Goal: Information Seeking & Learning: Learn about a topic

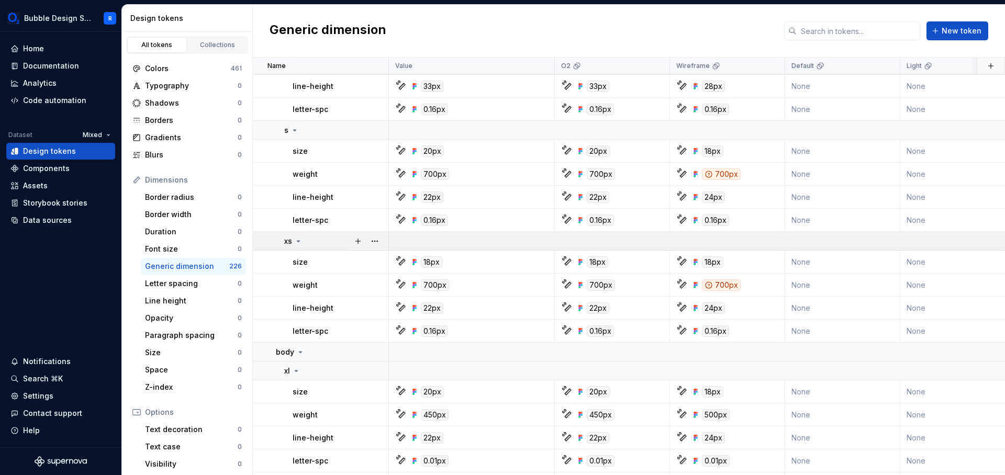
scroll to position [615, 0]
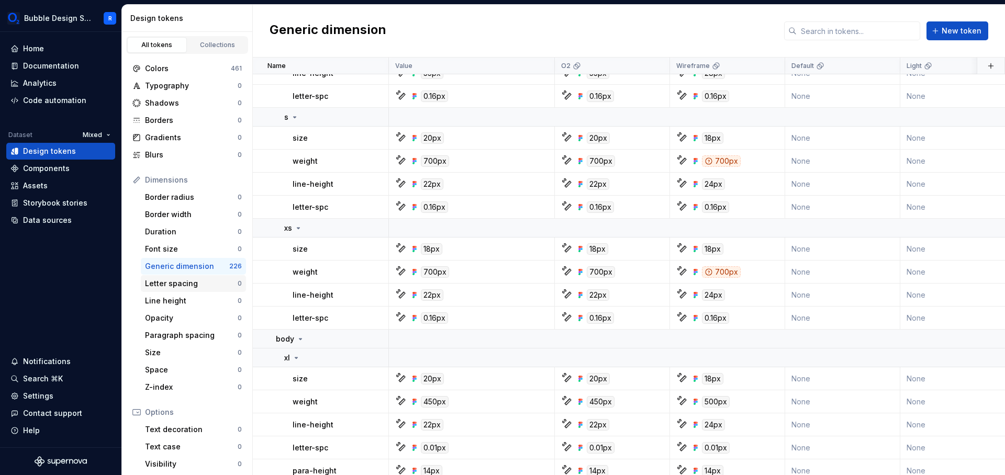
click at [164, 285] on div "Letter spacing" at bounding box center [191, 283] width 93 height 10
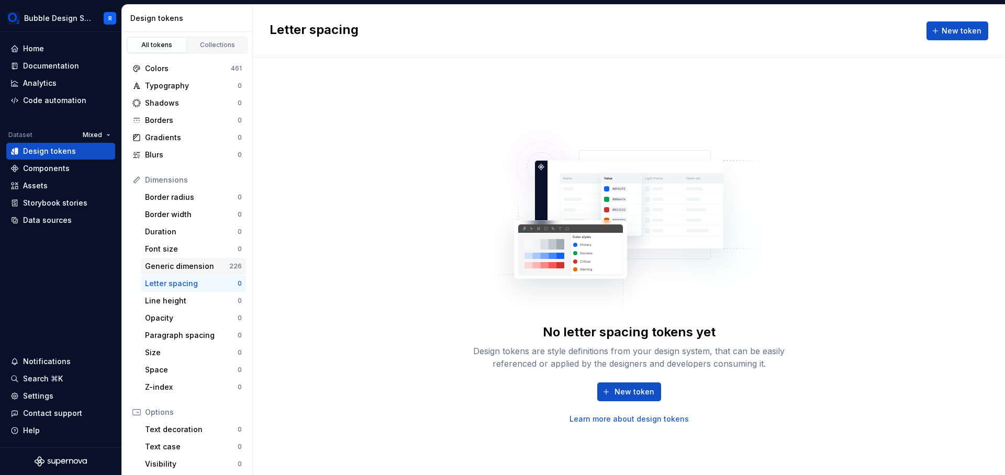
click at [179, 264] on div "Generic dimension" at bounding box center [187, 266] width 84 height 10
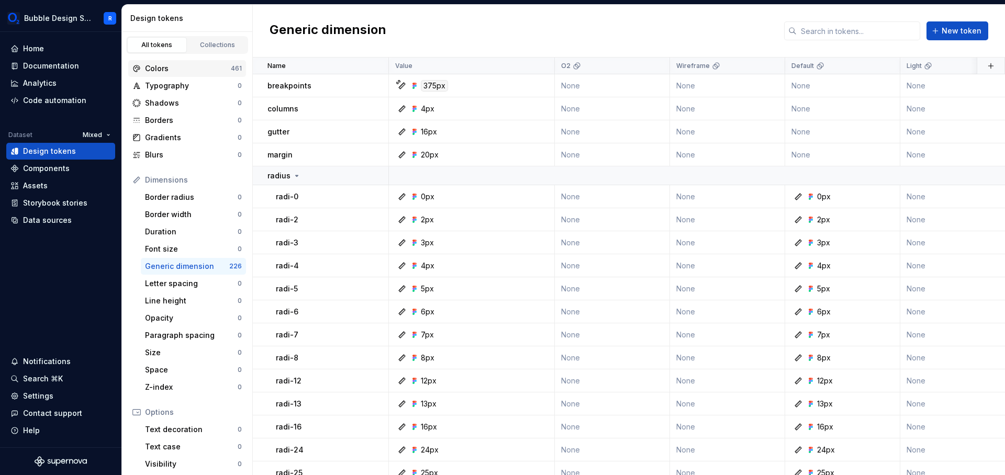
click at [181, 70] on div "Colors" at bounding box center [188, 68] width 86 height 10
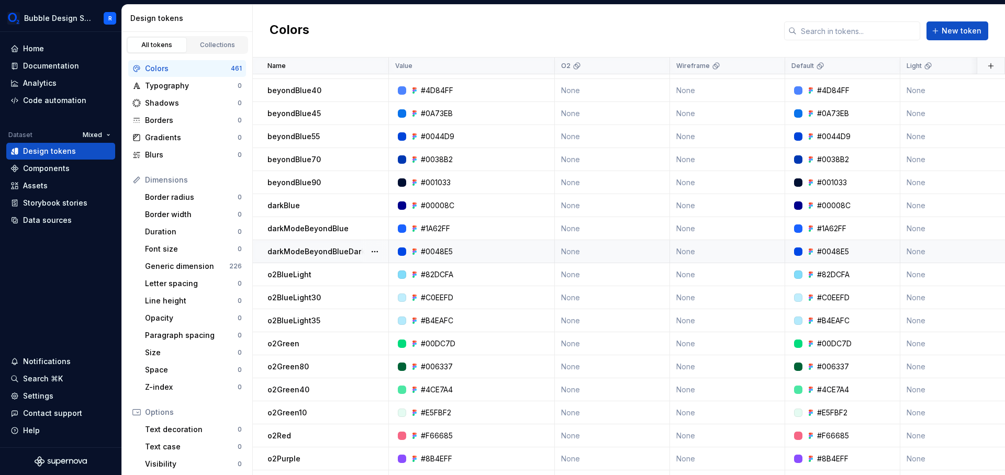
scroll to position [398, 0]
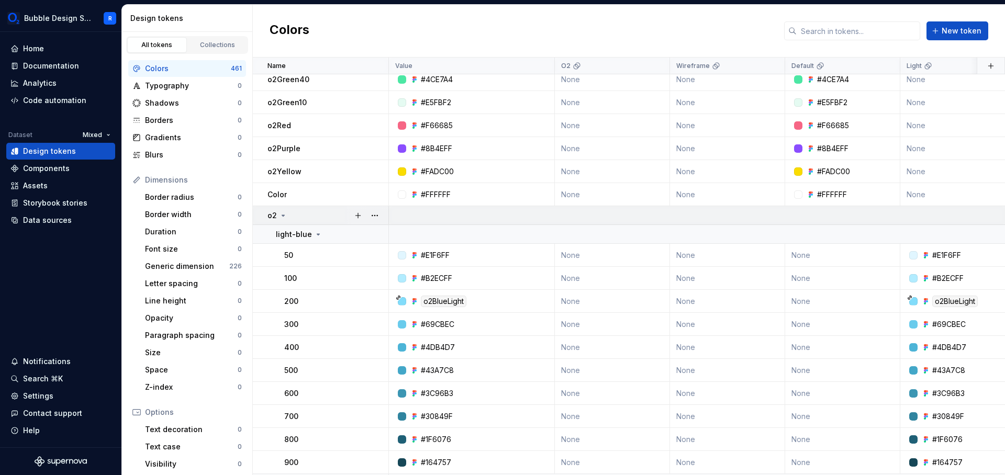
click at [282, 218] on icon at bounding box center [283, 215] width 8 height 8
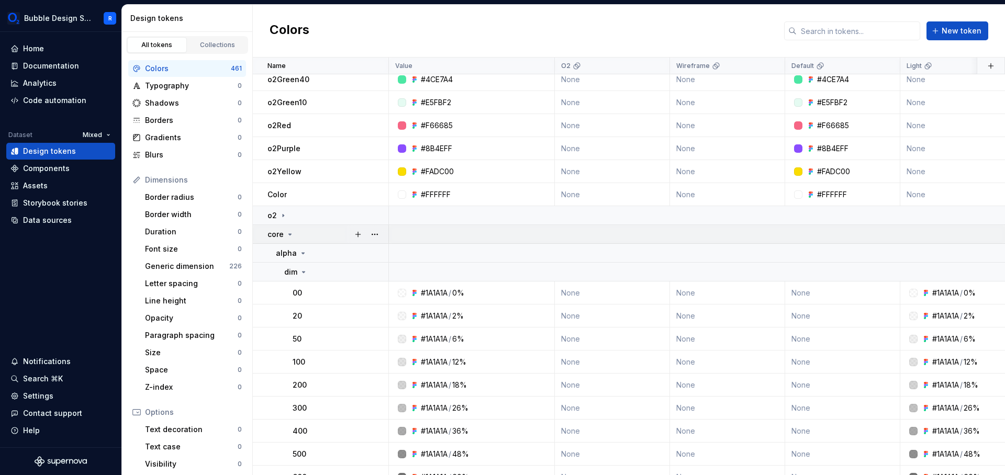
drag, startPoint x: 283, startPoint y: 233, endPoint x: 307, endPoint y: 234, distance: 24.1
click at [283, 233] on div "core" at bounding box center [280, 234] width 27 height 10
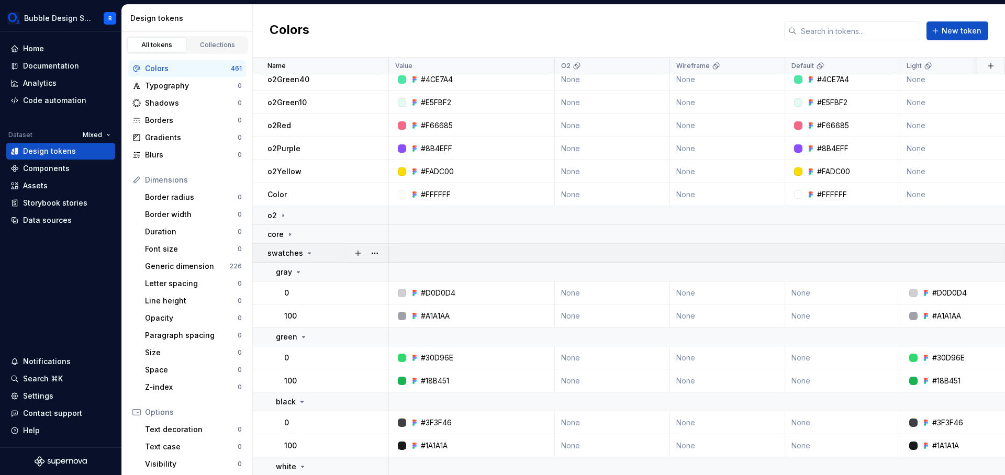
click at [299, 250] on p "swatches" at bounding box center [285, 253] width 36 height 10
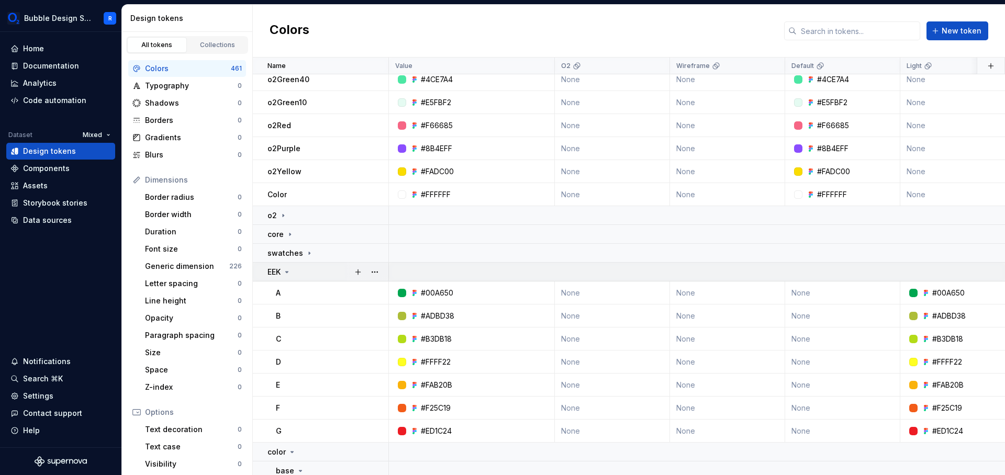
click at [310, 271] on div "EEK" at bounding box center [327, 272] width 120 height 10
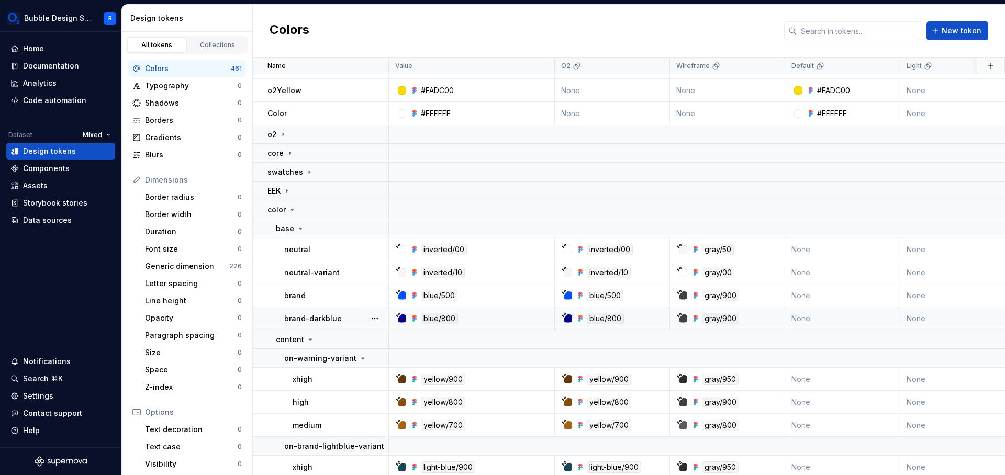
scroll to position [536, 0]
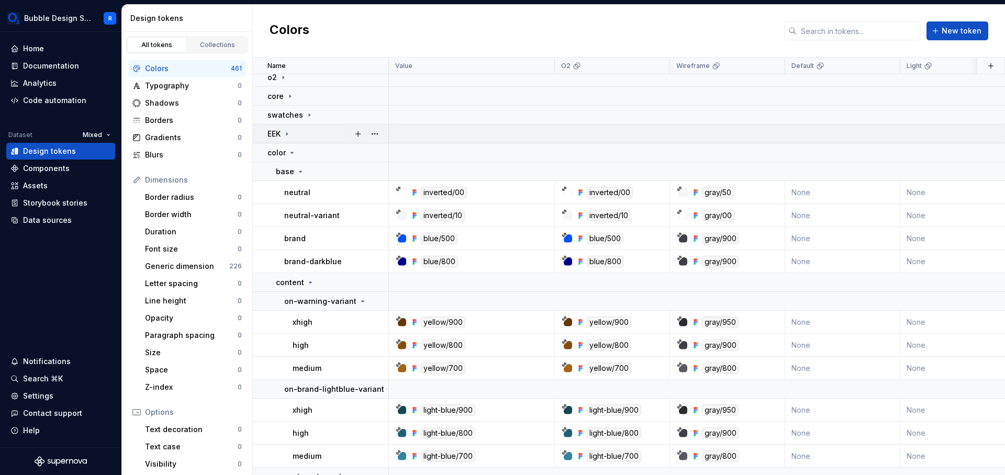
click at [289, 133] on icon at bounding box center [287, 134] width 8 height 8
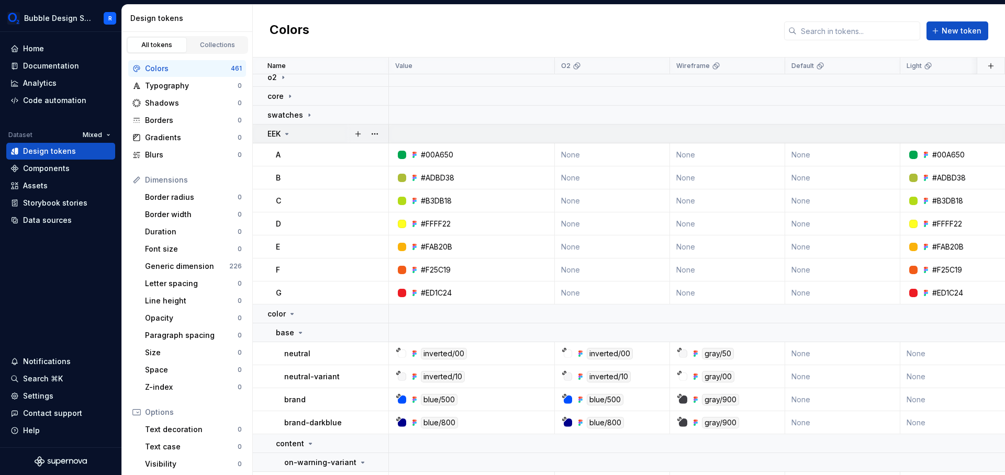
click at [288, 133] on icon at bounding box center [287, 133] width 3 height 1
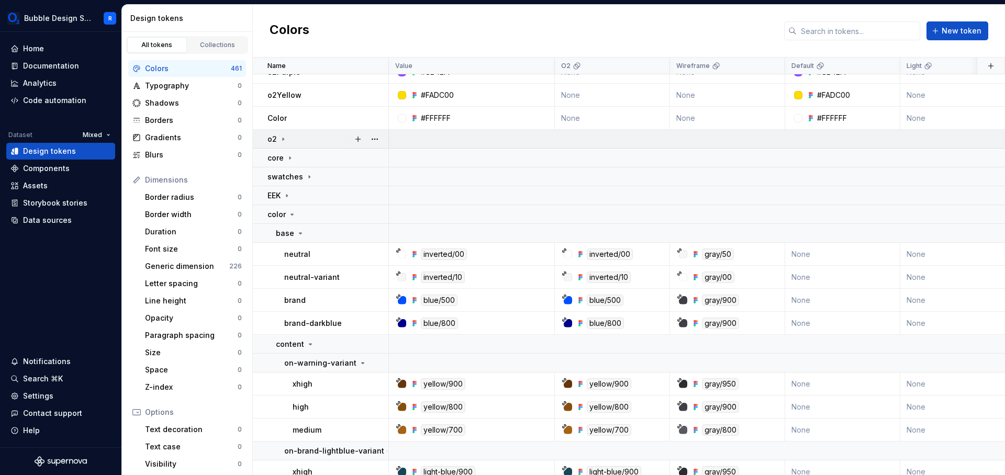
scroll to position [465, 0]
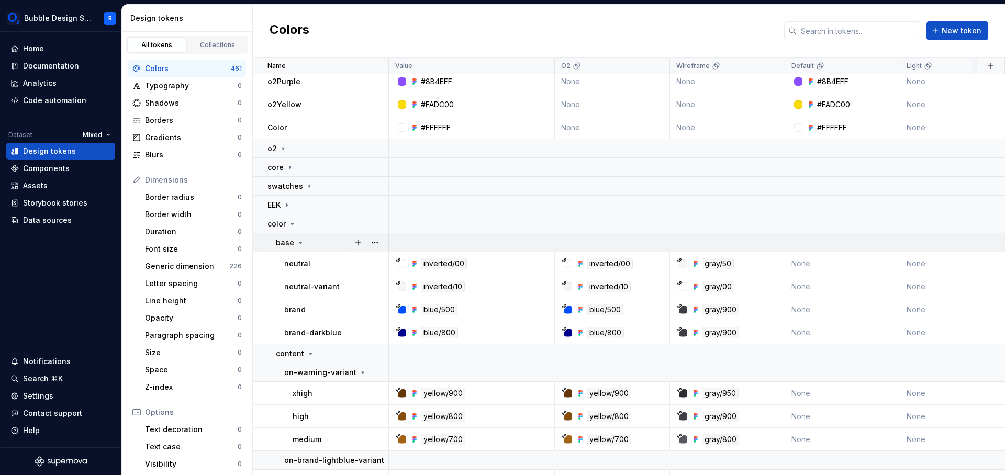
click at [299, 244] on icon at bounding box center [300, 243] width 8 height 8
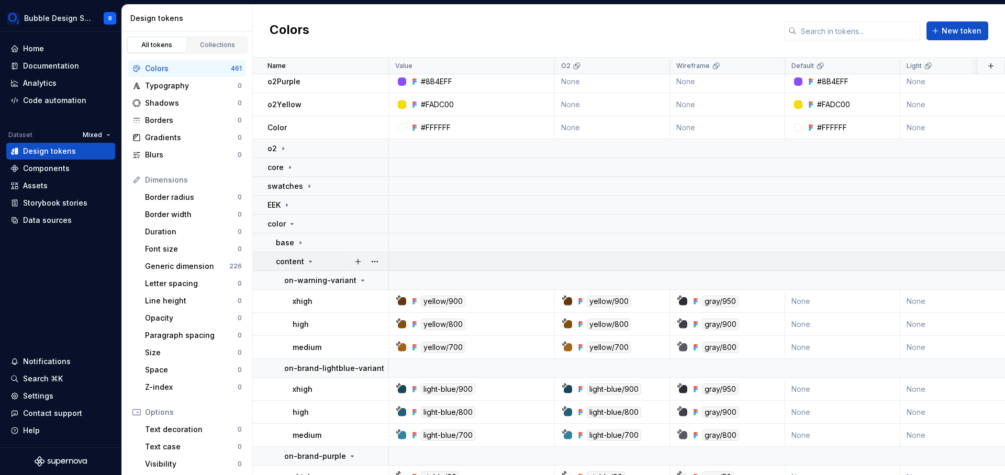
click at [308, 258] on icon at bounding box center [310, 261] width 8 height 8
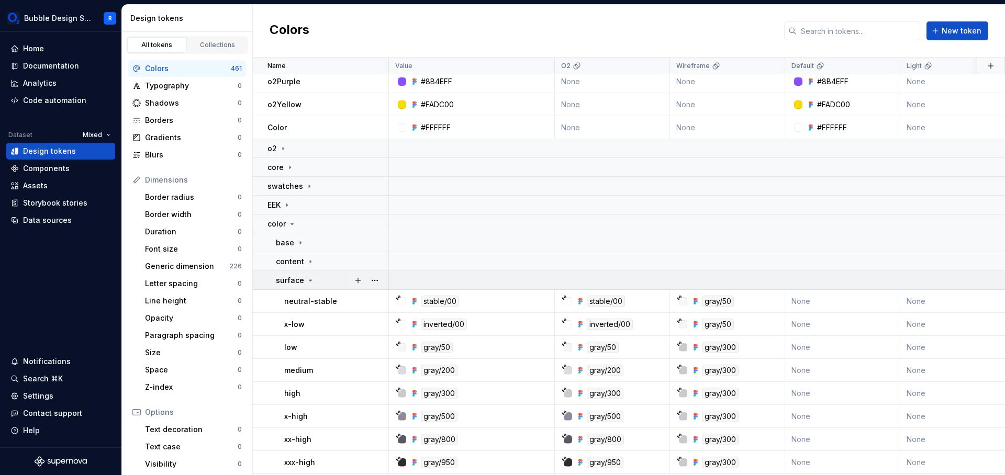
click at [311, 285] on div "surface" at bounding box center [295, 280] width 39 height 10
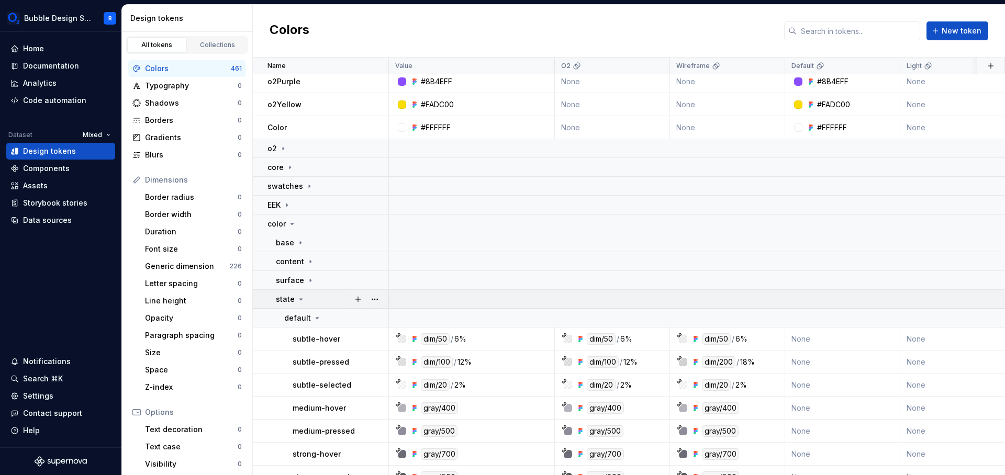
click at [312, 300] on div "state" at bounding box center [332, 299] width 112 height 10
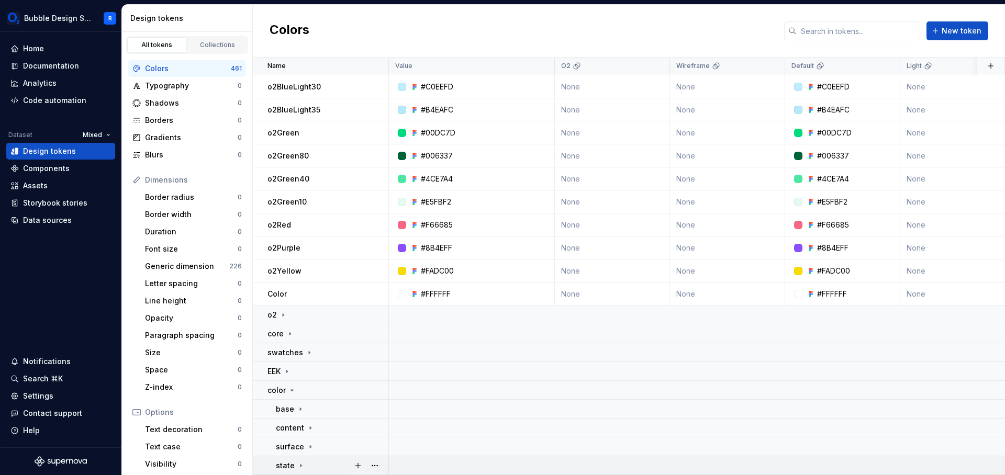
click at [309, 460] on div "state" at bounding box center [332, 465] width 112 height 10
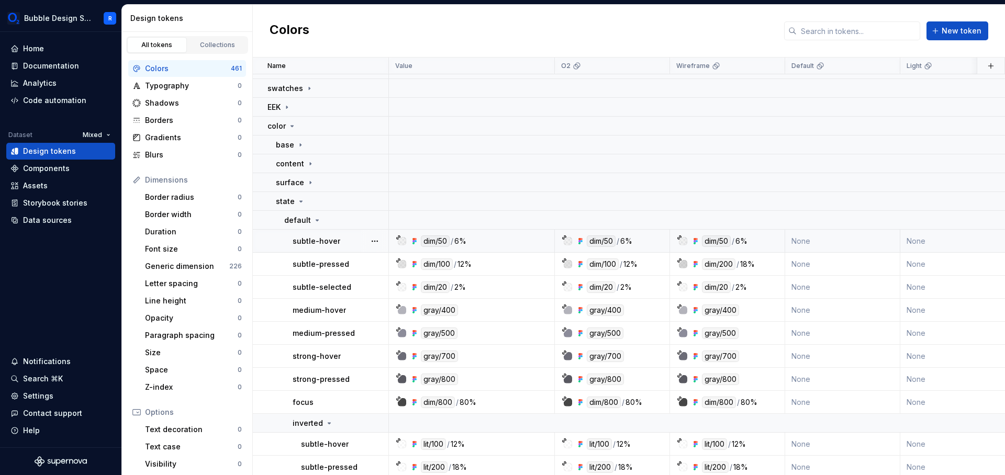
scroll to position [536, 0]
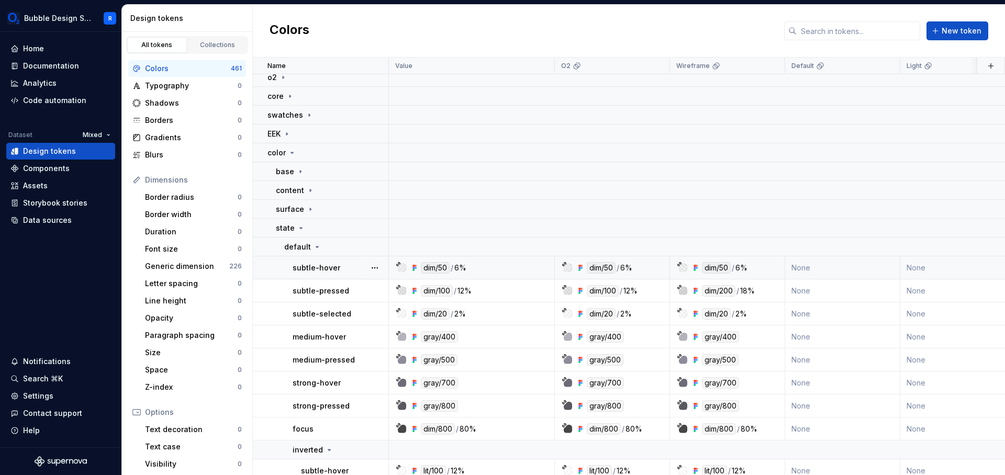
click at [440, 269] on div "dim/50" at bounding box center [435, 268] width 29 height 12
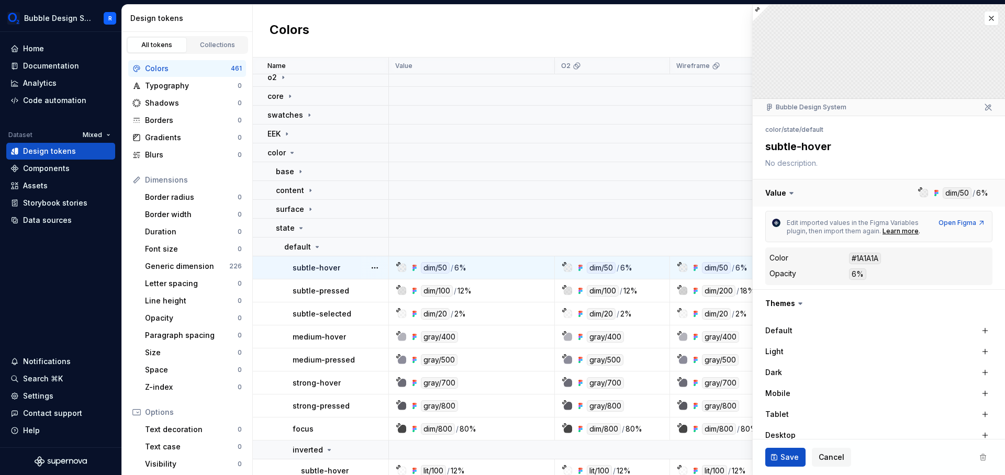
click at [951, 194] on button "button" at bounding box center [878, 192] width 252 height 27
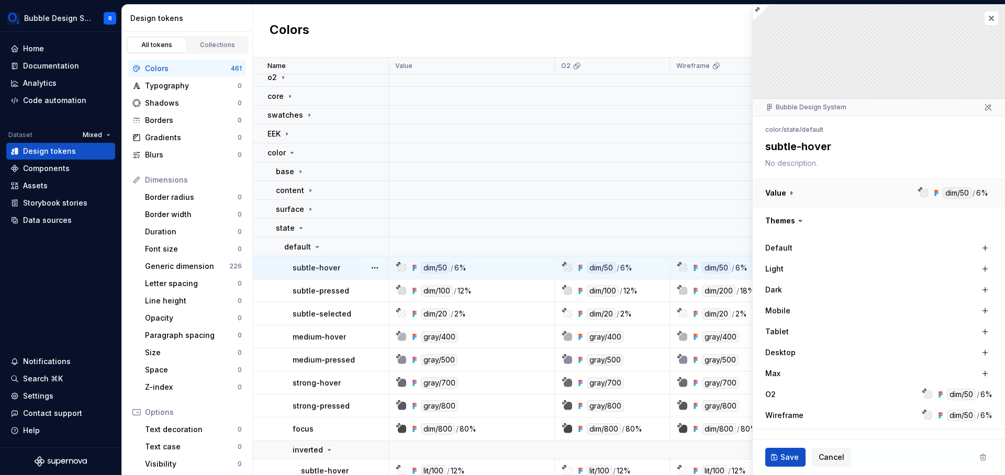
click at [951, 194] on button "button" at bounding box center [878, 192] width 252 height 27
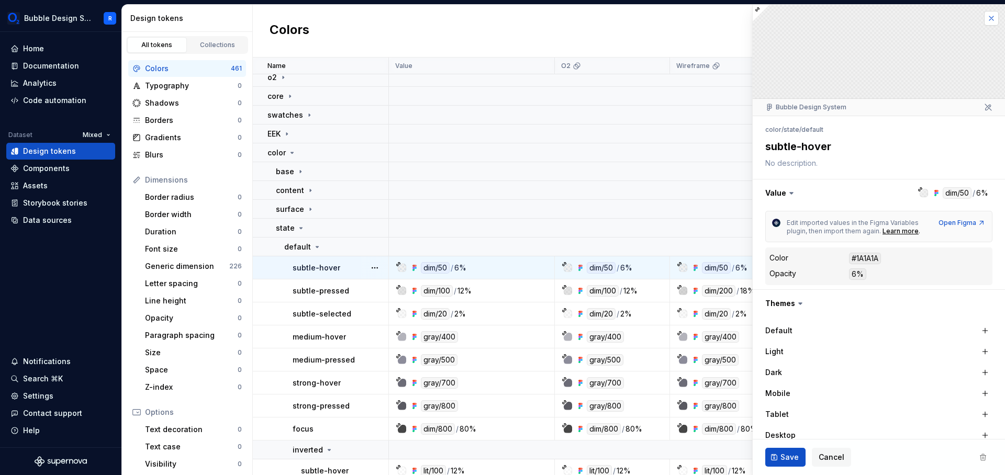
click at [984, 20] on button "button" at bounding box center [991, 18] width 15 height 15
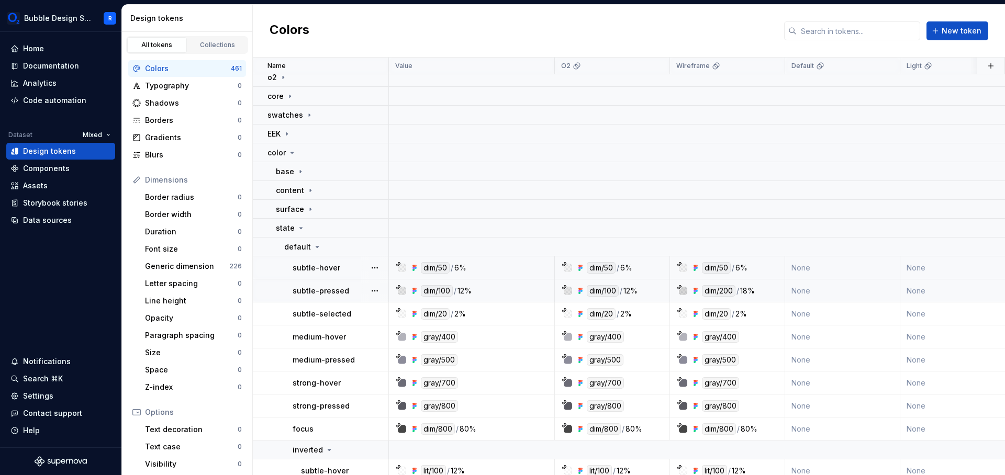
click at [447, 290] on div "dim/100" at bounding box center [437, 291] width 32 height 12
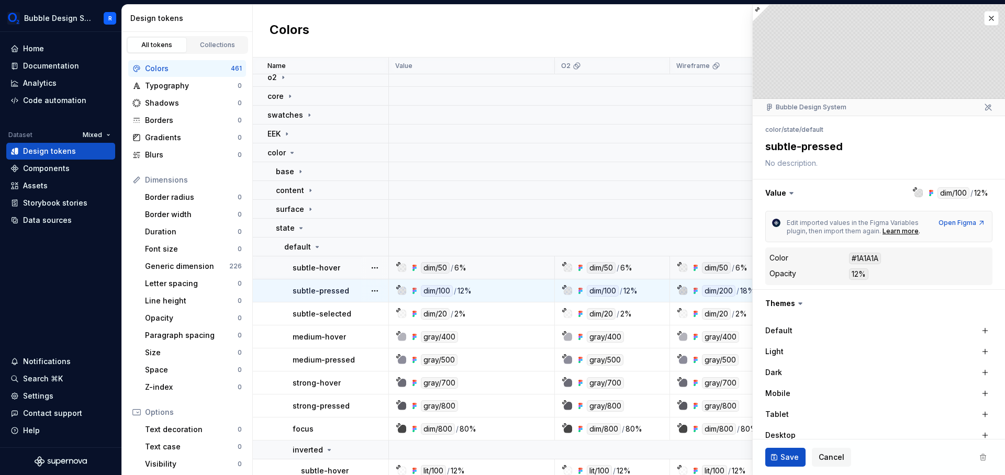
click at [435, 291] on div "dim/100" at bounding box center [437, 291] width 32 height 12
click at [400, 291] on div at bounding box center [402, 291] width 8 height 8
click at [945, 194] on button "button" at bounding box center [878, 192] width 252 height 27
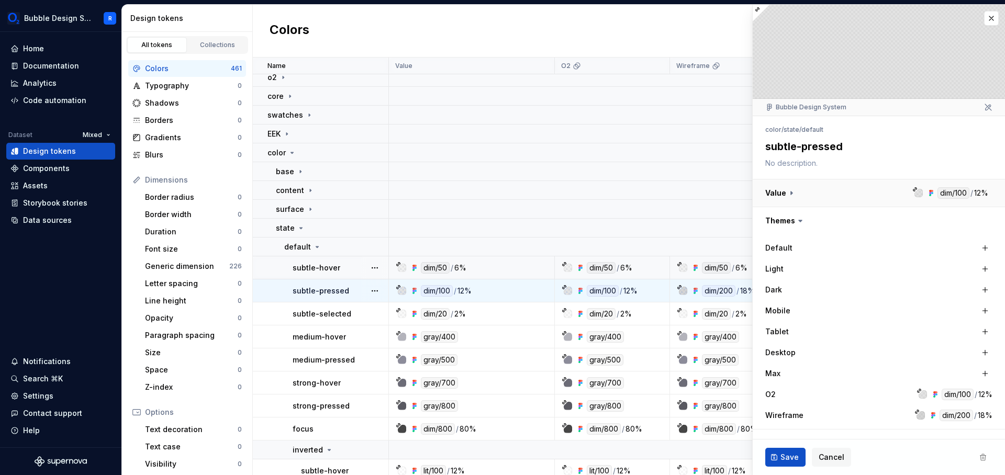
click at [945, 194] on button "button" at bounding box center [878, 192] width 252 height 27
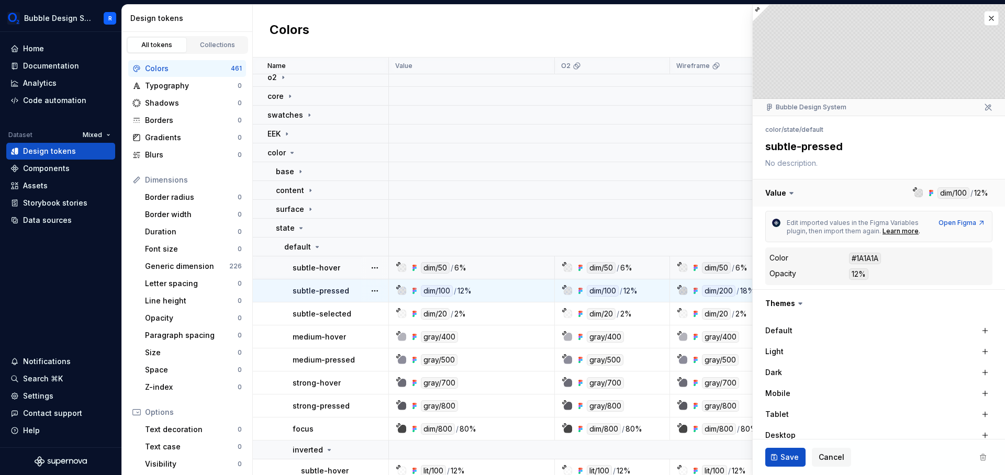
click at [945, 194] on button "button" at bounding box center [878, 192] width 252 height 27
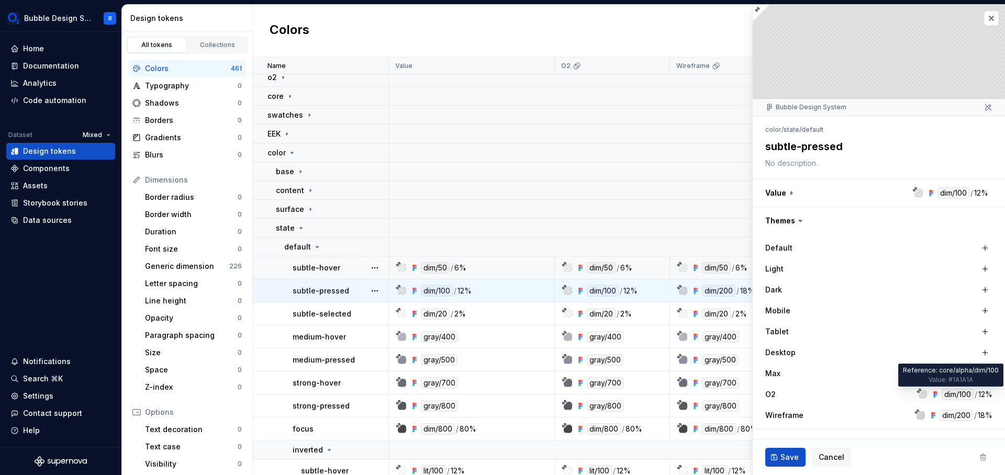
click at [953, 396] on div "dim/100" at bounding box center [957, 395] width 32 height 12
click at [945, 393] on div "dim/100" at bounding box center [957, 395] width 32 height 12
click at [954, 397] on div "dim/100" at bounding box center [957, 395] width 32 height 12
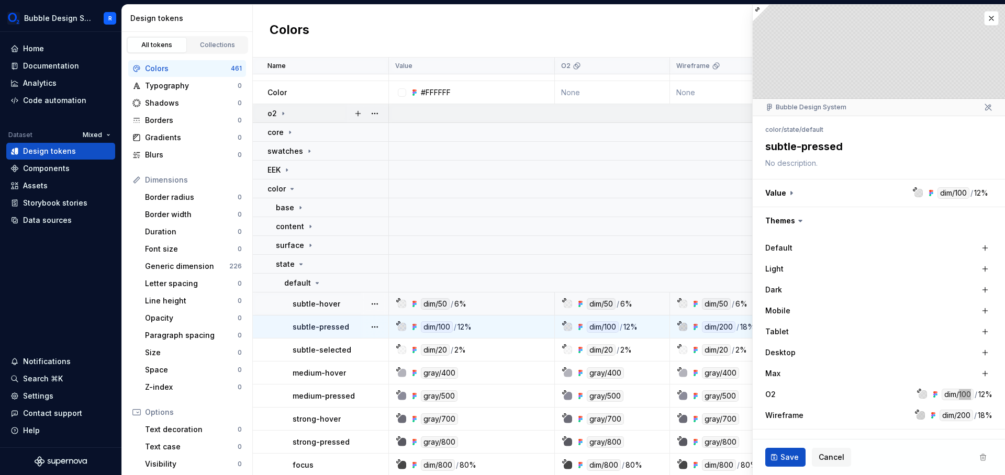
scroll to position [440, 0]
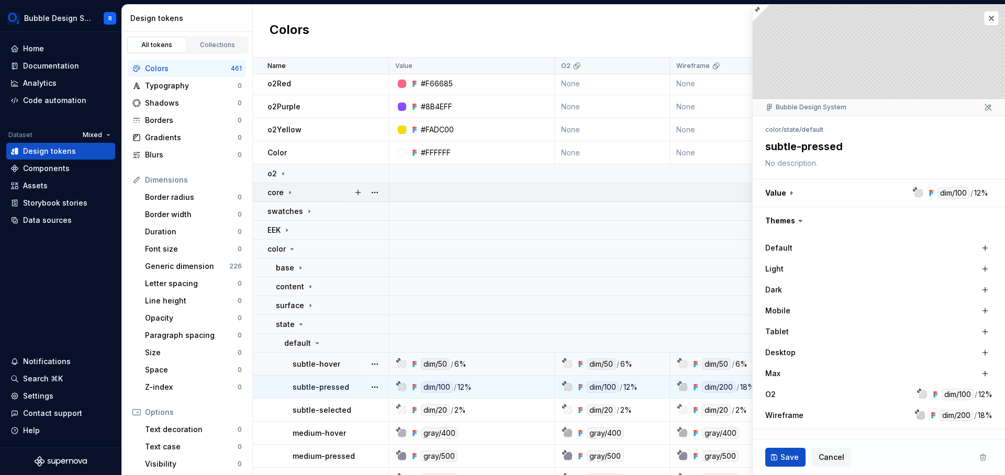
click at [309, 197] on div "core" at bounding box center [327, 192] width 120 height 10
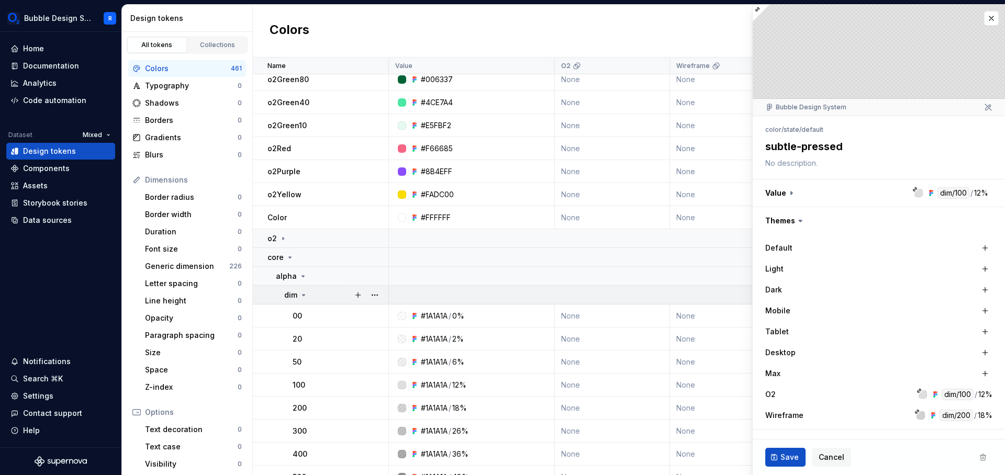
scroll to position [377, 0]
click at [984, 22] on button "button" at bounding box center [991, 18] width 15 height 15
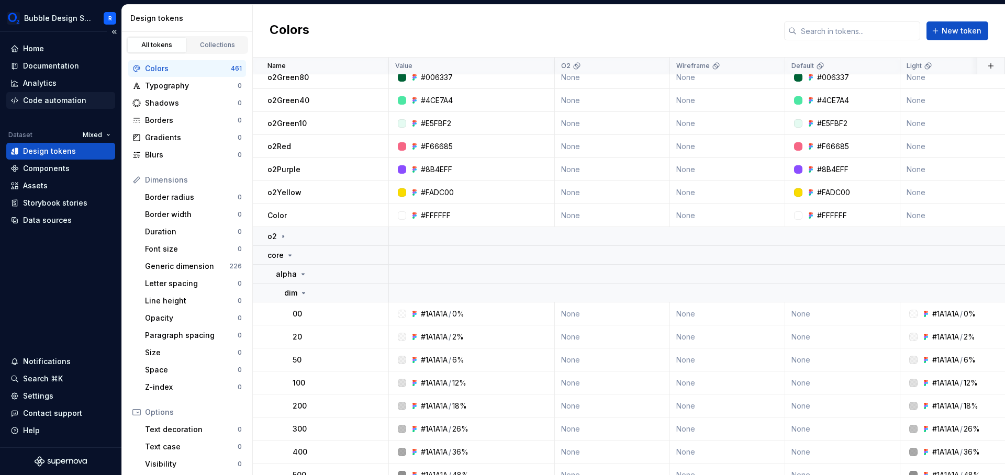
click at [72, 105] on div "Code automation" at bounding box center [54, 100] width 63 height 10
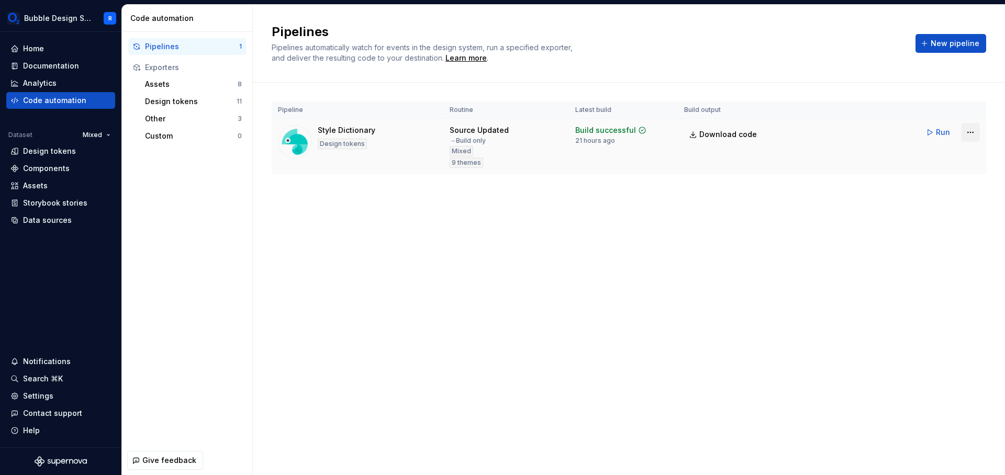
click at [972, 132] on html "Bubble Design System R Home Documentation Analytics Code automation Dataset Mix…" at bounding box center [502, 237] width 1005 height 475
click at [892, 118] on html "Bubble Design System R Home Documentation Analytics Code automation Dataset Mix…" at bounding box center [502, 237] width 1005 height 475
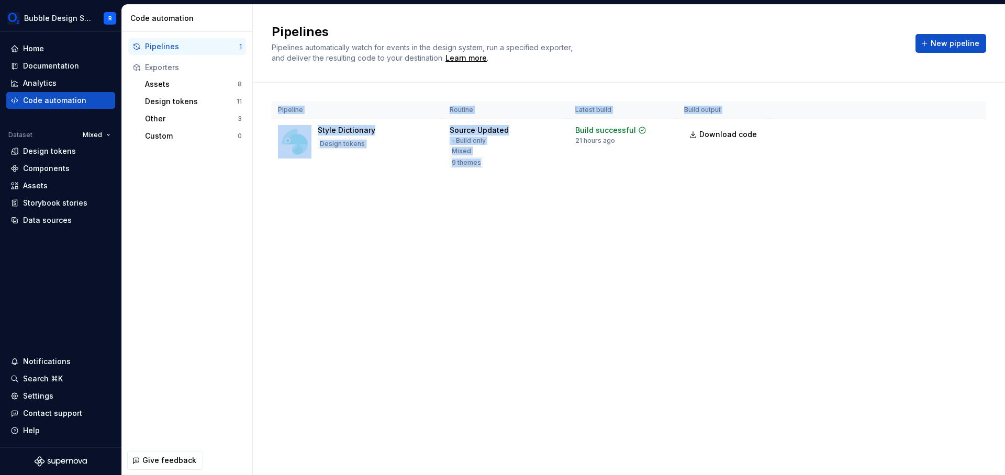
drag, startPoint x: 481, startPoint y: 165, endPoint x: 427, endPoint y: 104, distance: 80.8
click at [425, 104] on table "Pipeline Routine Latest build Build output Style Dictionary Design tokens Sourc…" at bounding box center [629, 138] width 714 height 73
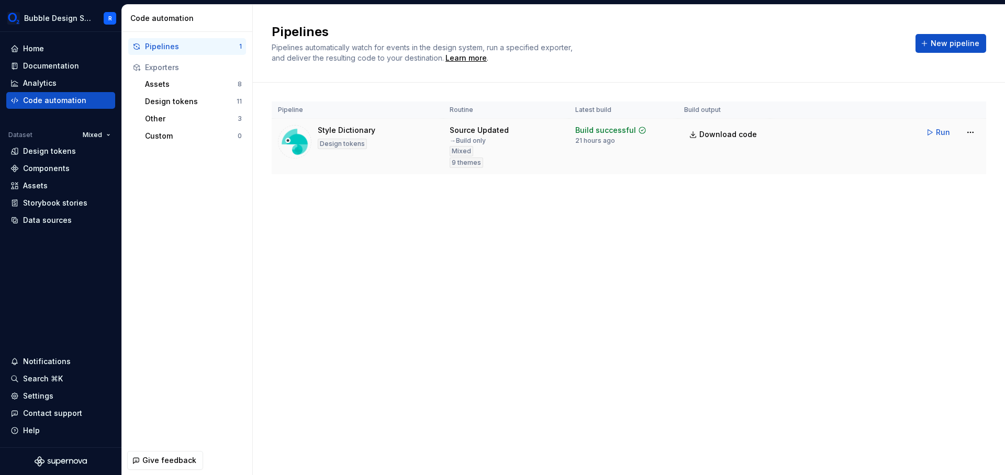
click at [598, 161] on td "Build successful 21 hours ago" at bounding box center [623, 147] width 109 height 56
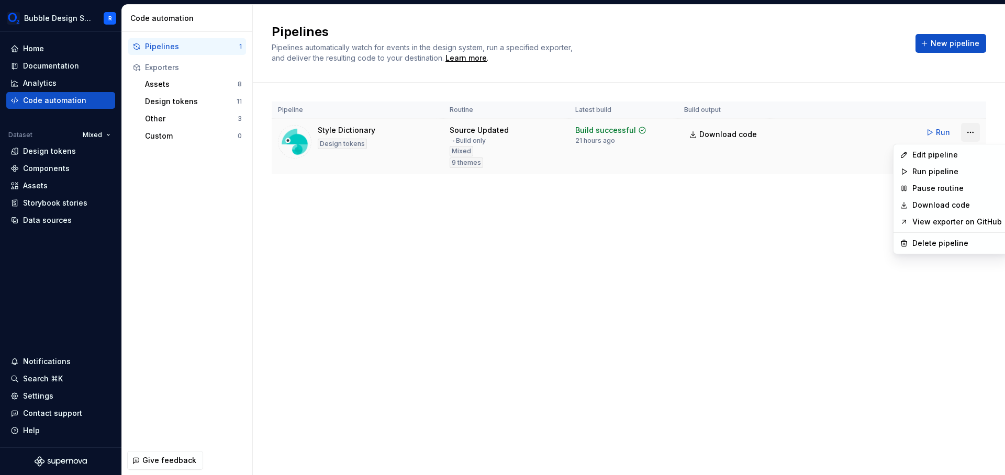
click at [965, 128] on html "Bubble Design System R Home Documentation Analytics Code automation Dataset Mix…" at bounding box center [502, 237] width 1005 height 475
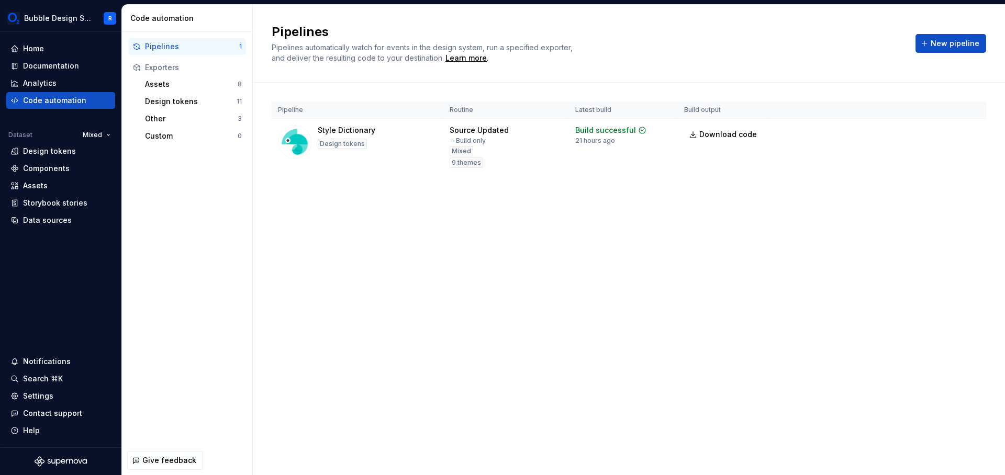
click at [766, 151] on html "Bubble Design System R Home Documentation Analytics Code automation Dataset Mix…" at bounding box center [502, 237] width 1005 height 475
click at [724, 132] on span "Download code" at bounding box center [728, 134] width 58 height 10
click at [40, 155] on div "Design tokens" at bounding box center [49, 151] width 53 height 10
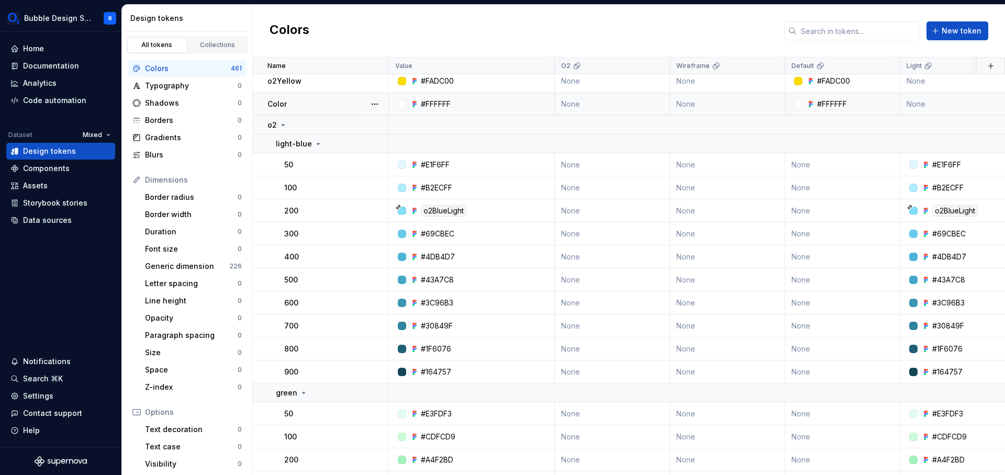
scroll to position [406, 0]
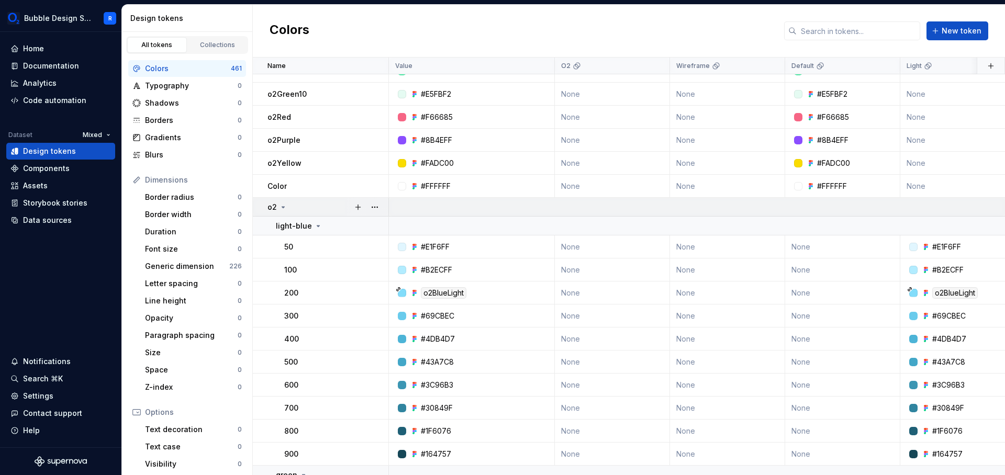
click at [277, 205] on div "o2" at bounding box center [277, 207] width 20 height 10
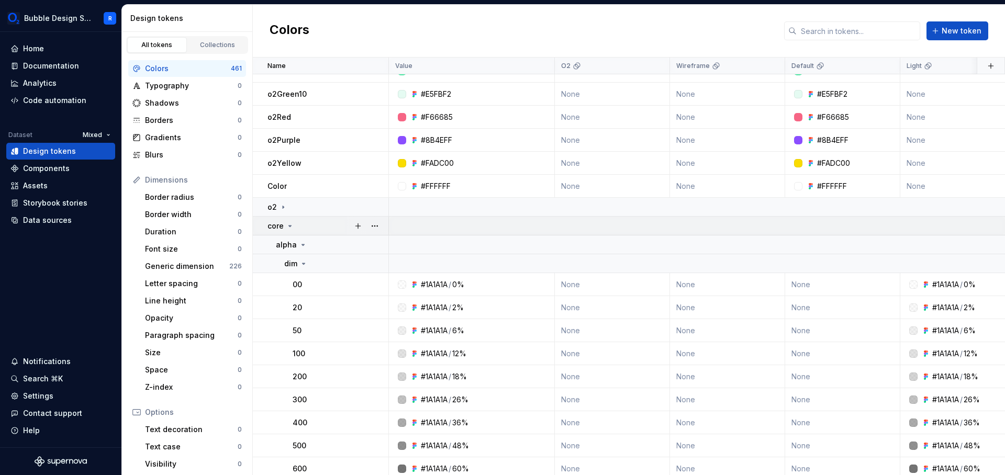
click at [290, 226] on icon at bounding box center [290, 226] width 3 height 1
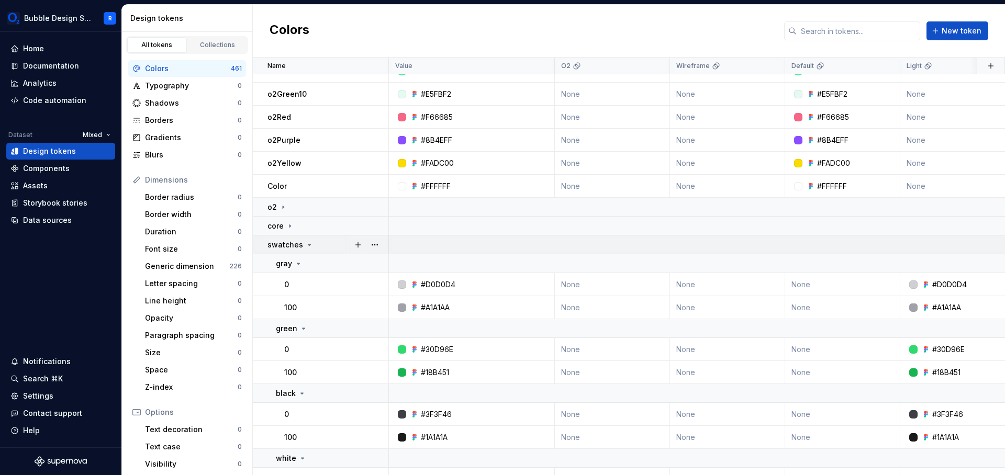
click at [292, 248] on p "swatches" at bounding box center [285, 245] width 36 height 10
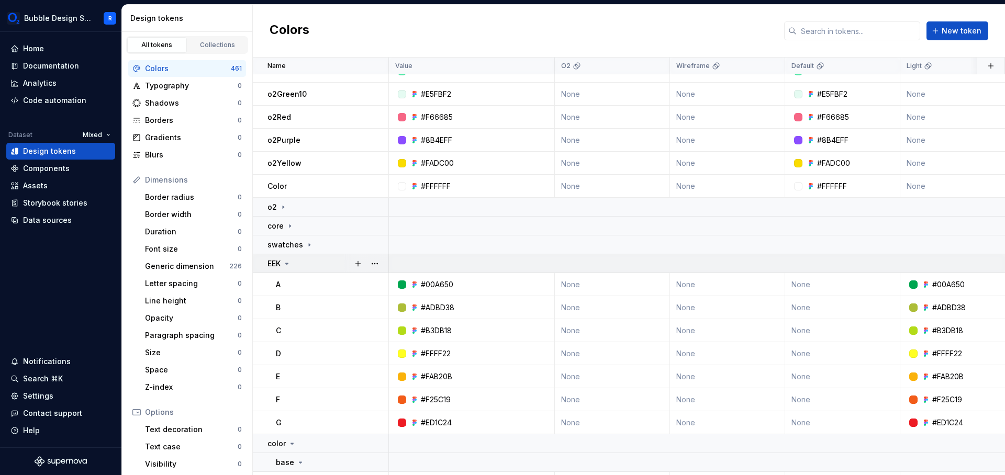
click at [291, 263] on icon at bounding box center [287, 264] width 8 height 8
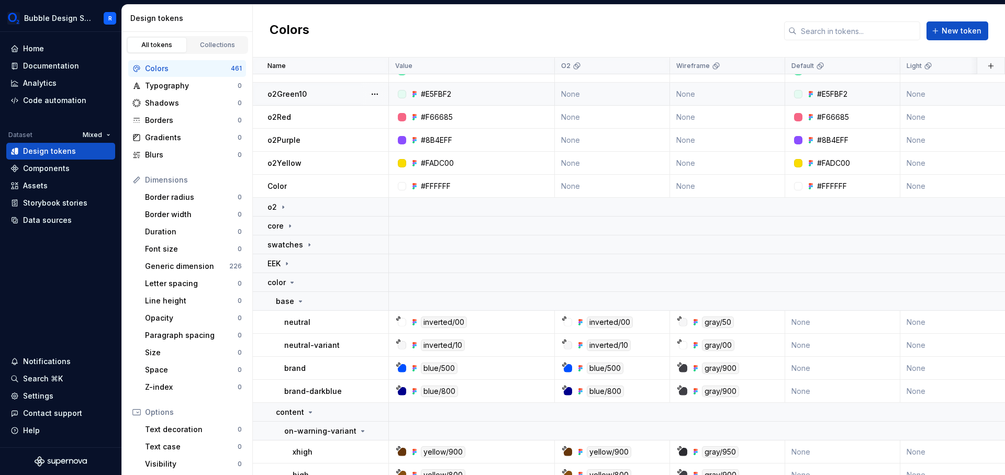
click at [285, 282] on p "color" at bounding box center [276, 282] width 18 height 10
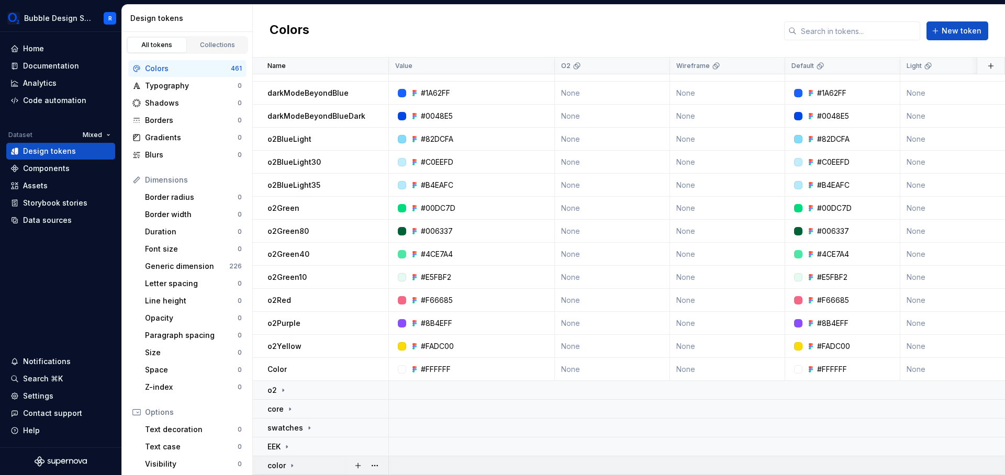
click at [286, 460] on div "color" at bounding box center [281, 465] width 29 height 10
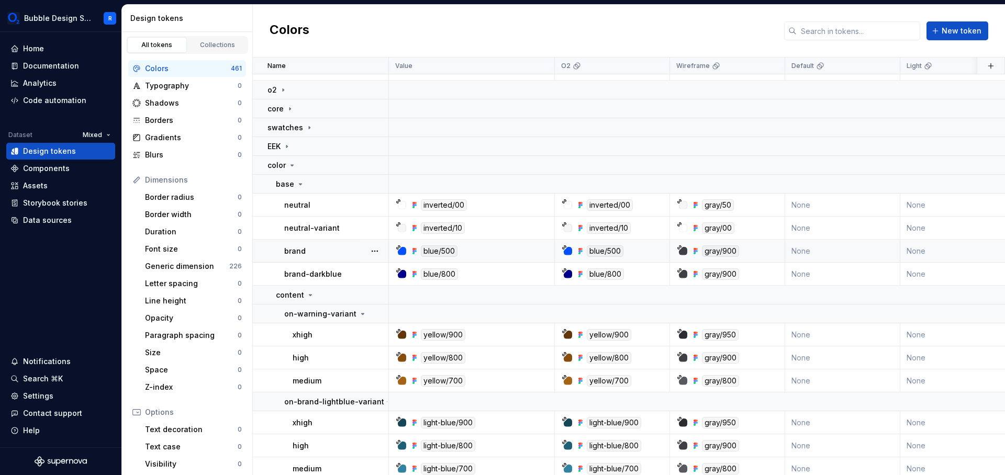
scroll to position [515, 0]
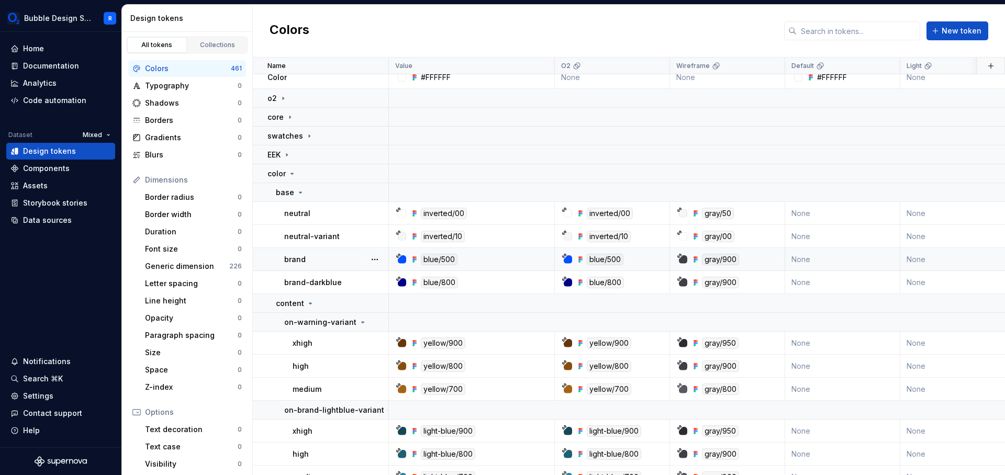
click at [300, 262] on p "brand" at bounding box center [294, 259] width 21 height 10
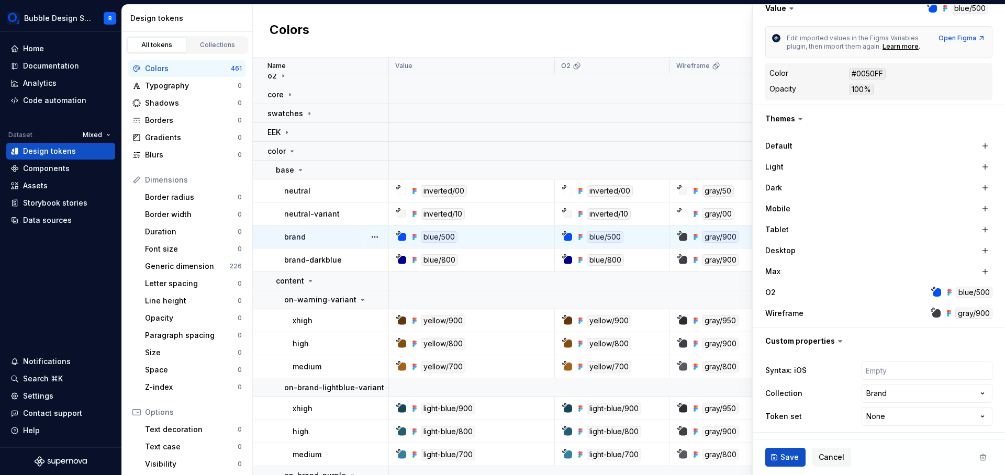
scroll to position [440, 0]
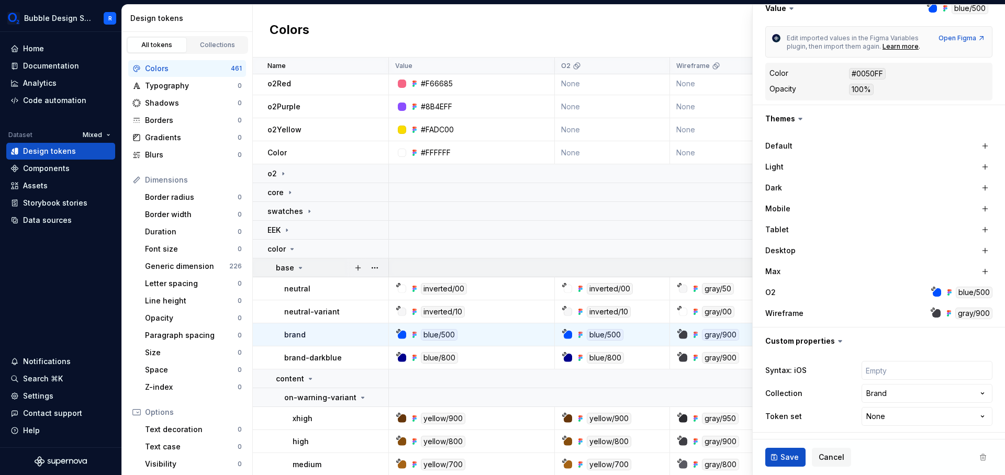
click at [314, 266] on div "base" at bounding box center [332, 268] width 112 height 10
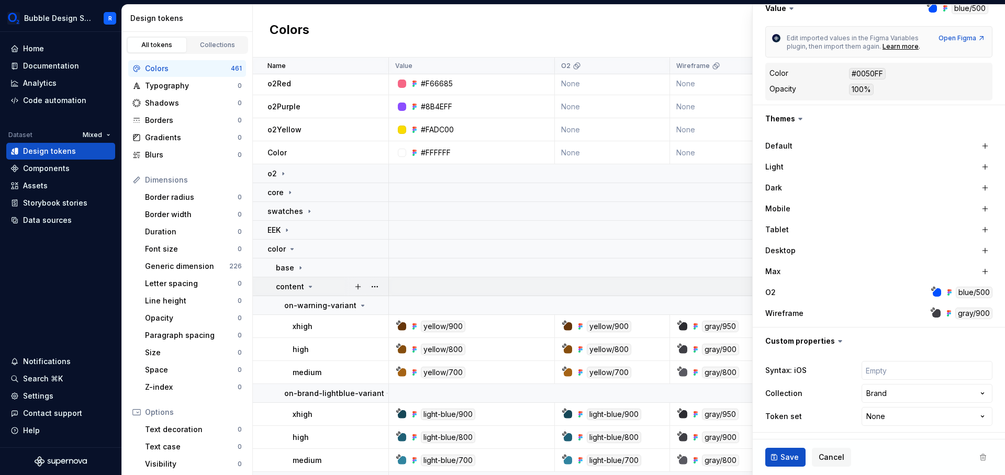
click at [322, 288] on div "content" at bounding box center [332, 287] width 112 height 10
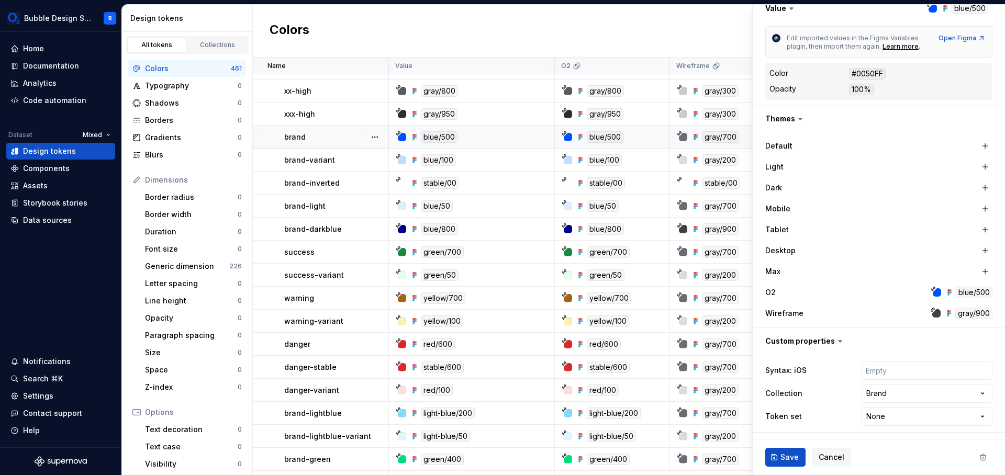
scroll to position [686, 0]
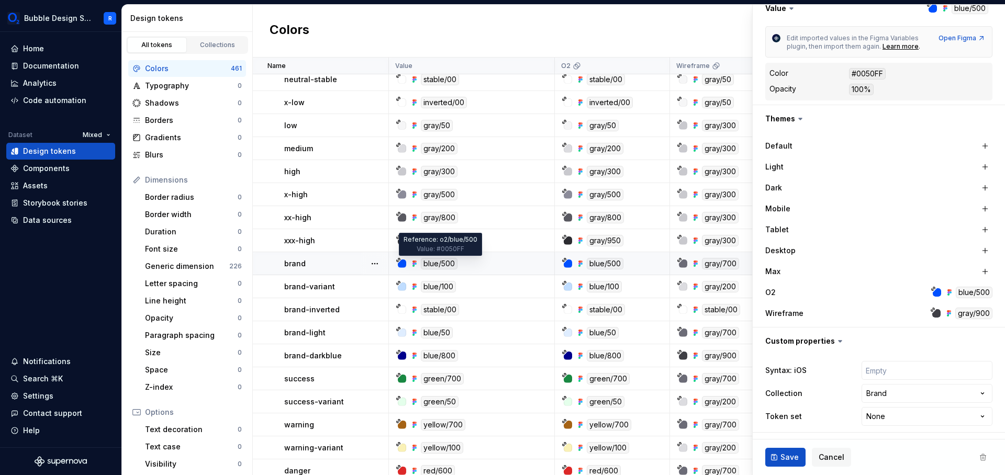
click at [441, 265] on div "blue/500" at bounding box center [439, 264] width 37 height 12
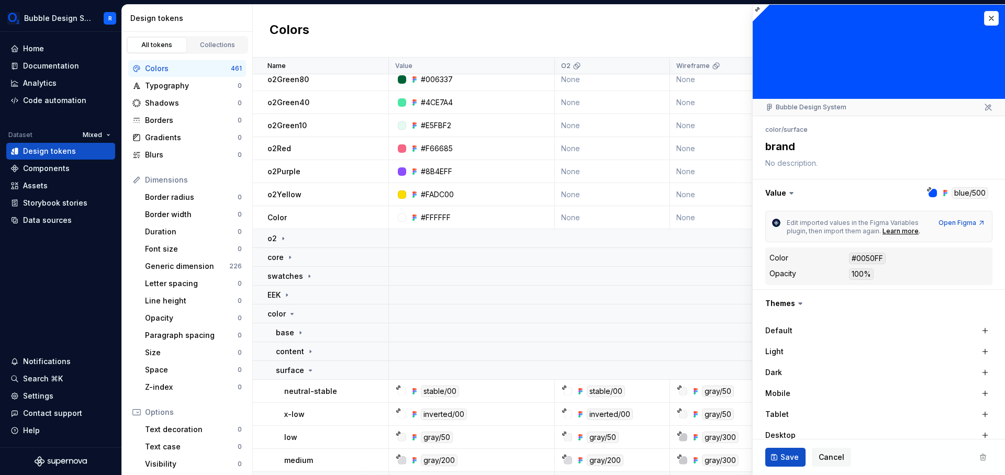
scroll to position [368, 0]
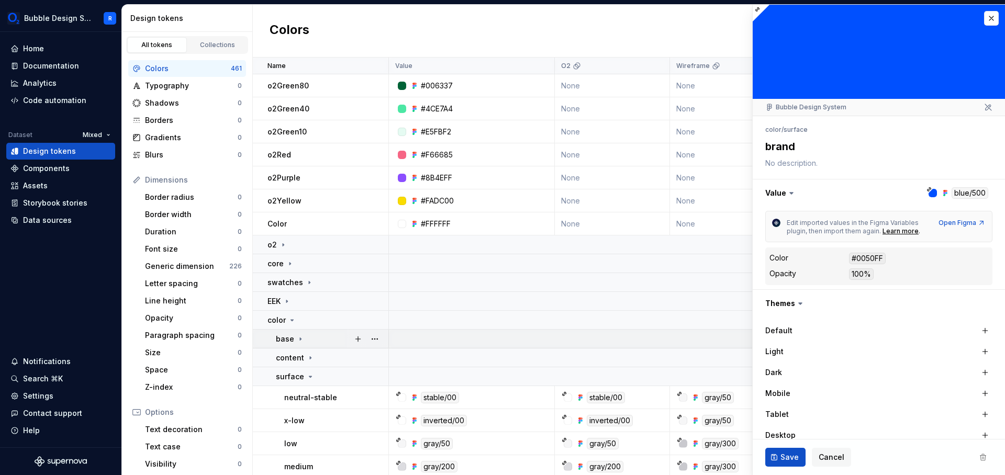
click at [298, 337] on icon at bounding box center [300, 339] width 8 height 8
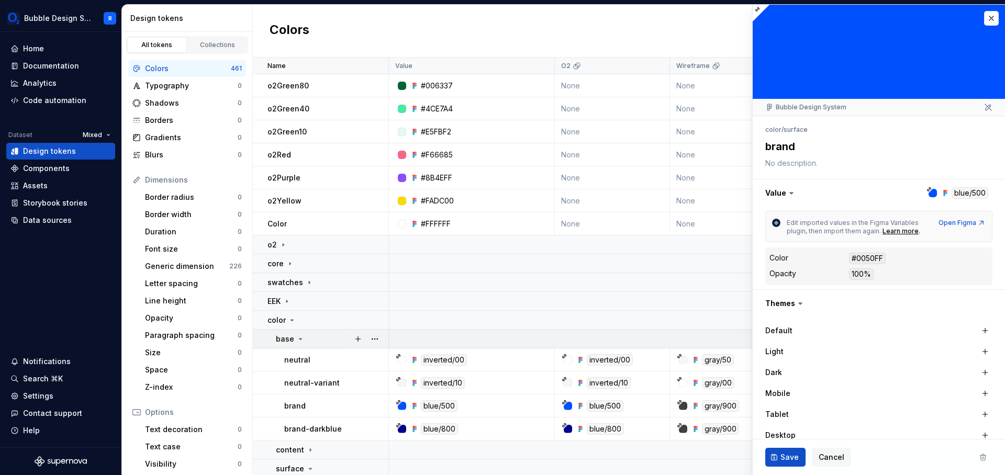
click at [298, 337] on icon at bounding box center [300, 339] width 8 height 8
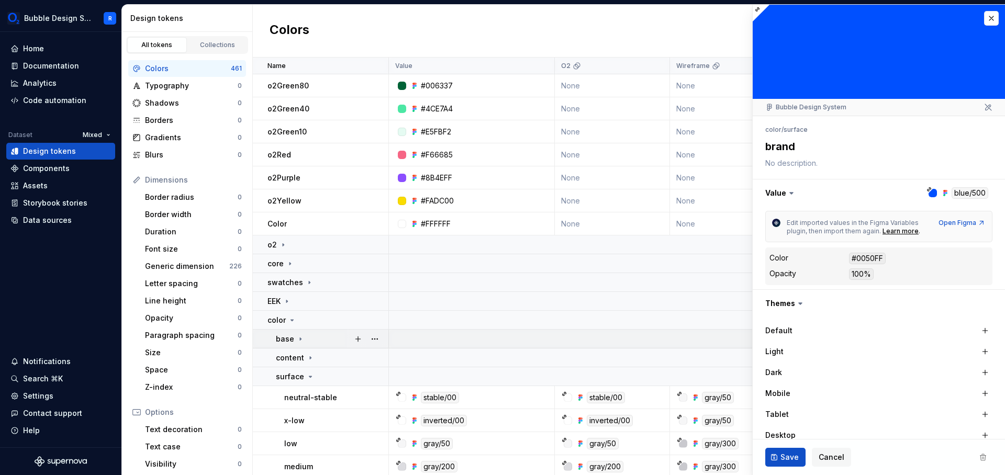
click at [298, 337] on icon at bounding box center [300, 339] width 8 height 8
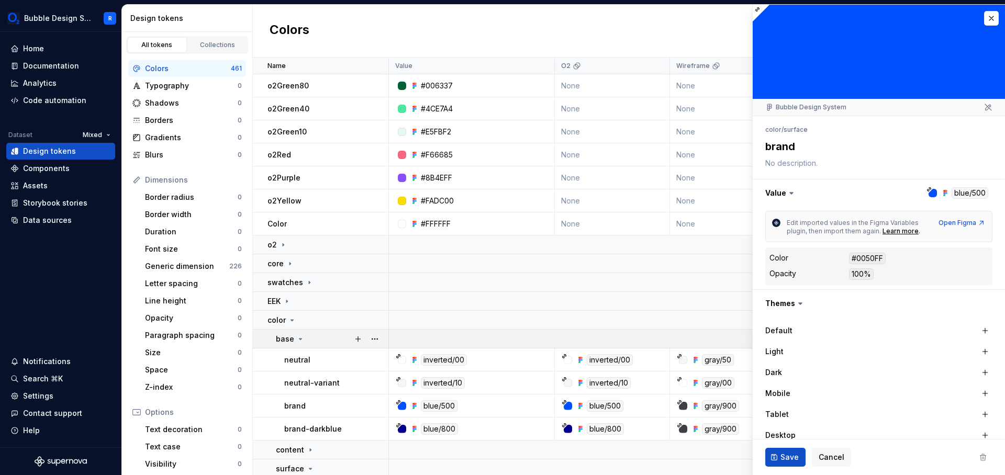
click at [298, 337] on icon at bounding box center [300, 339] width 8 height 8
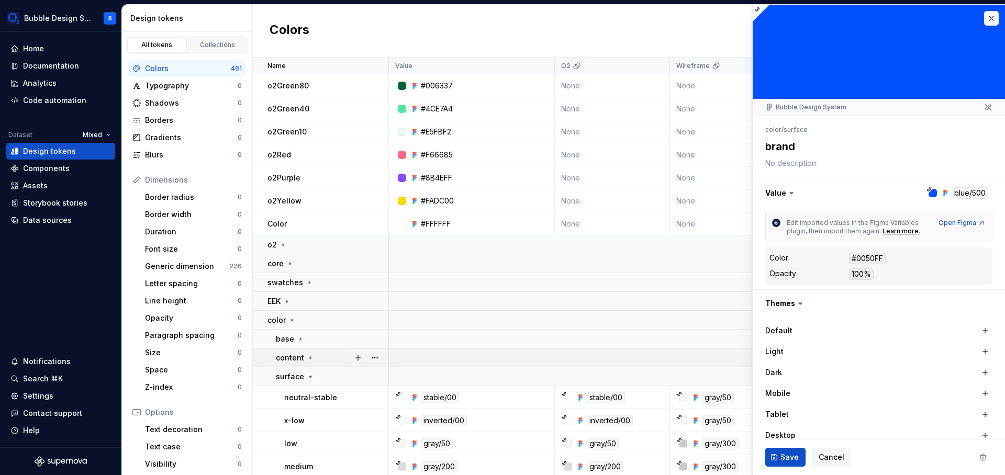
click at [298, 360] on p "content" at bounding box center [290, 358] width 28 height 10
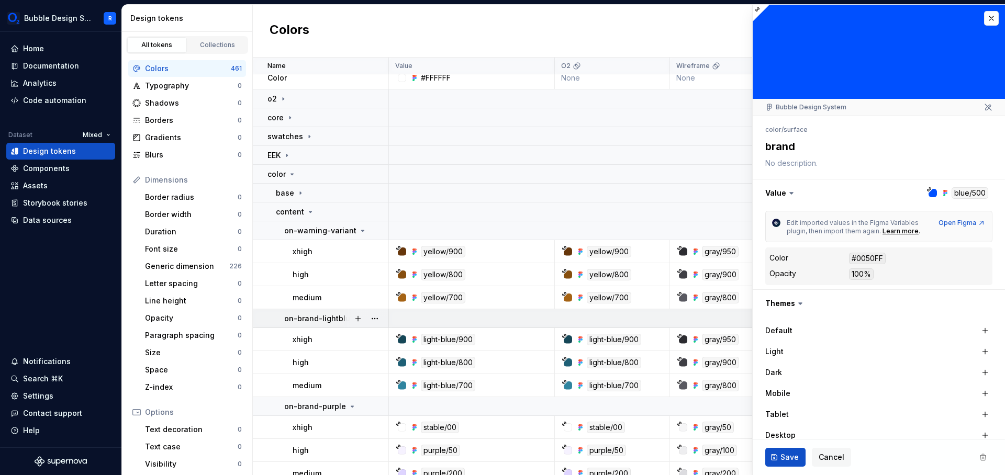
scroll to position [515, 0]
click at [299, 210] on p "content" at bounding box center [290, 211] width 28 height 10
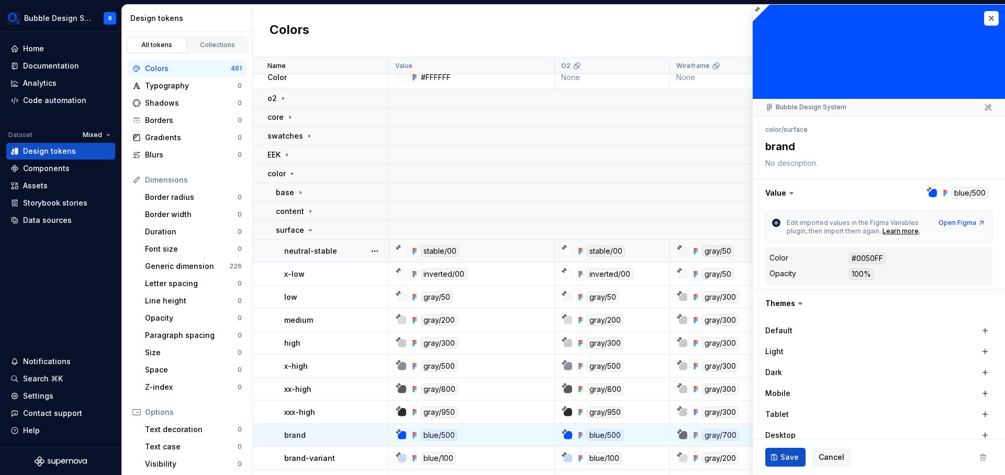
type textarea "*"
click at [318, 233] on div "surface" at bounding box center [332, 230] width 112 height 10
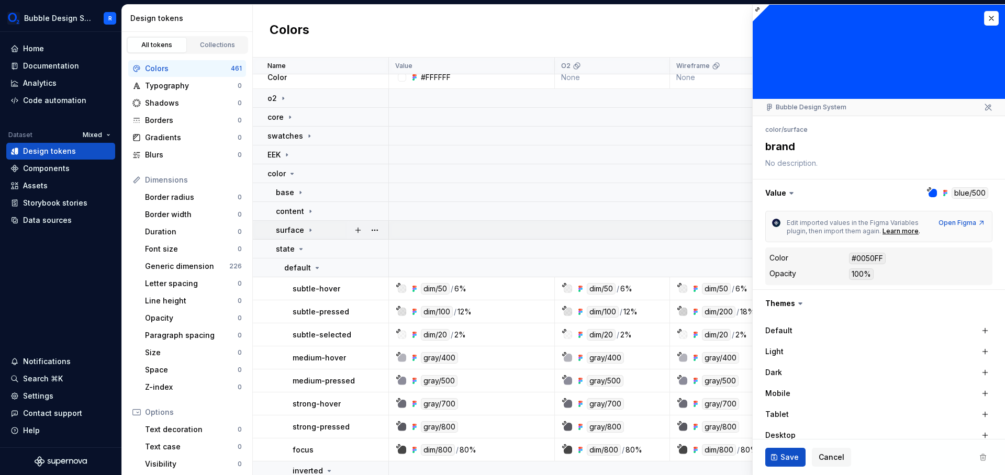
click at [315, 233] on div "surface" at bounding box center [332, 230] width 112 height 10
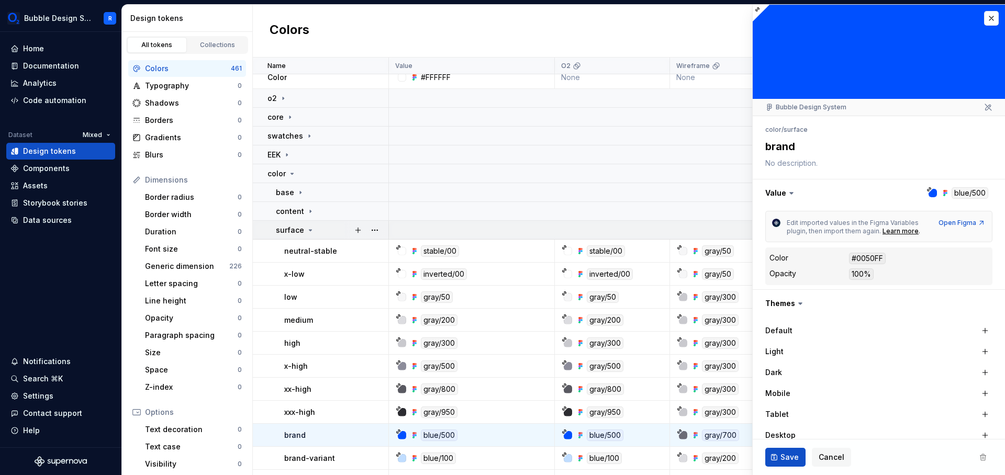
click at [315, 239] on td "surface" at bounding box center [321, 230] width 136 height 19
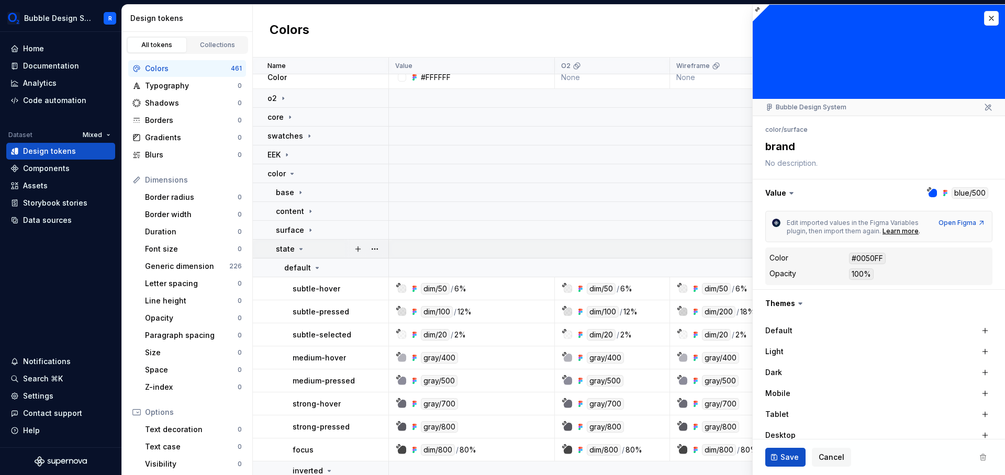
click at [308, 243] on td "state" at bounding box center [321, 249] width 136 height 19
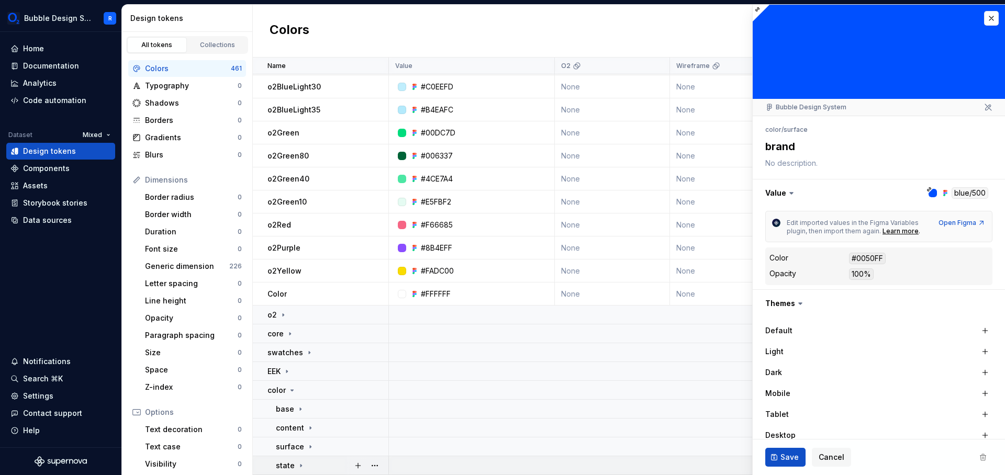
scroll to position [303, 0]
click at [297, 461] on icon at bounding box center [301, 465] width 8 height 8
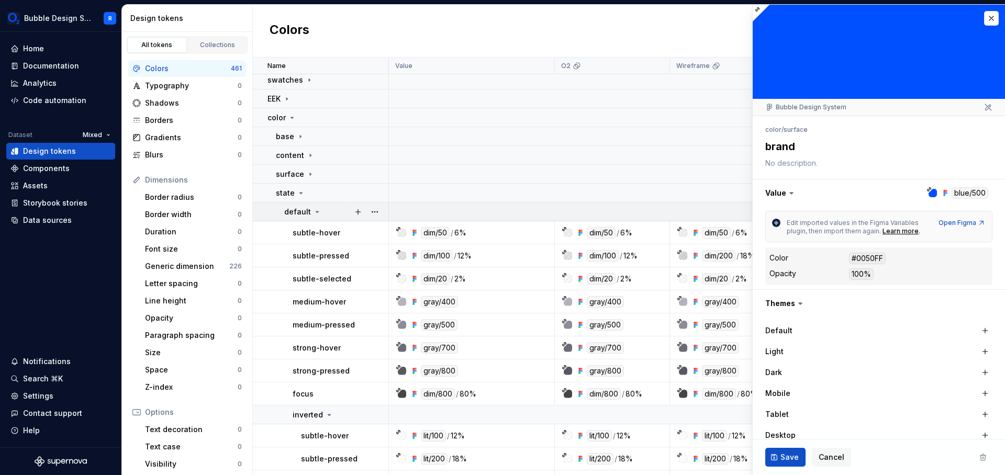
click at [309, 221] on td "default" at bounding box center [321, 211] width 136 height 19
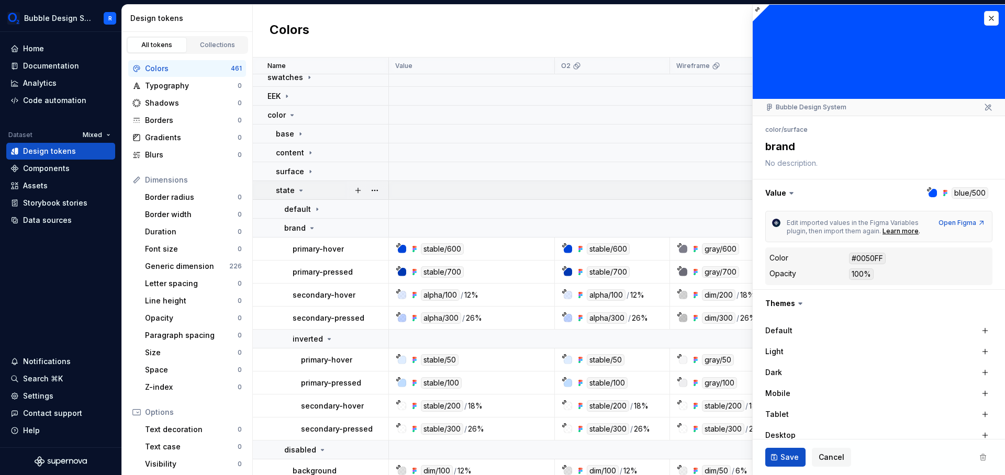
click at [307, 186] on div "state" at bounding box center [332, 190] width 112 height 10
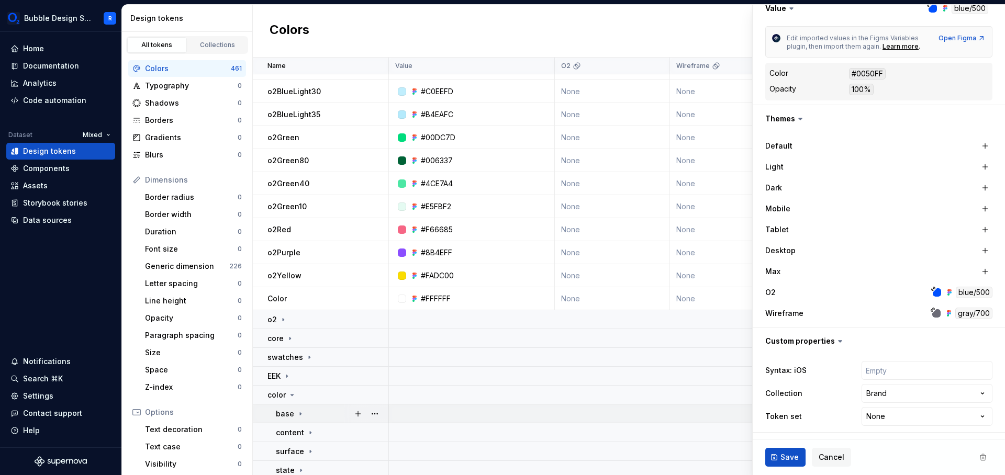
scroll to position [291, 0]
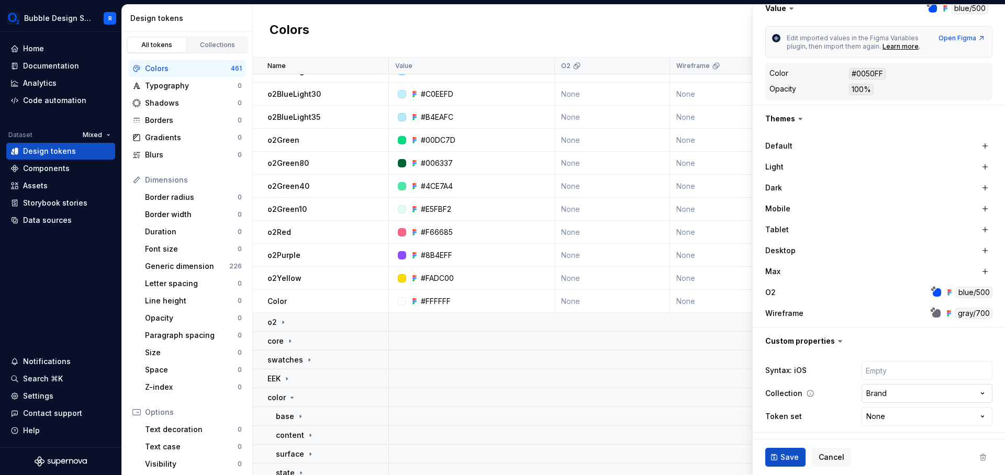
click at [979, 395] on html "Bubble Design System R Home Documentation Analytics Code automation Dataset Mix…" at bounding box center [502, 237] width 1005 height 475
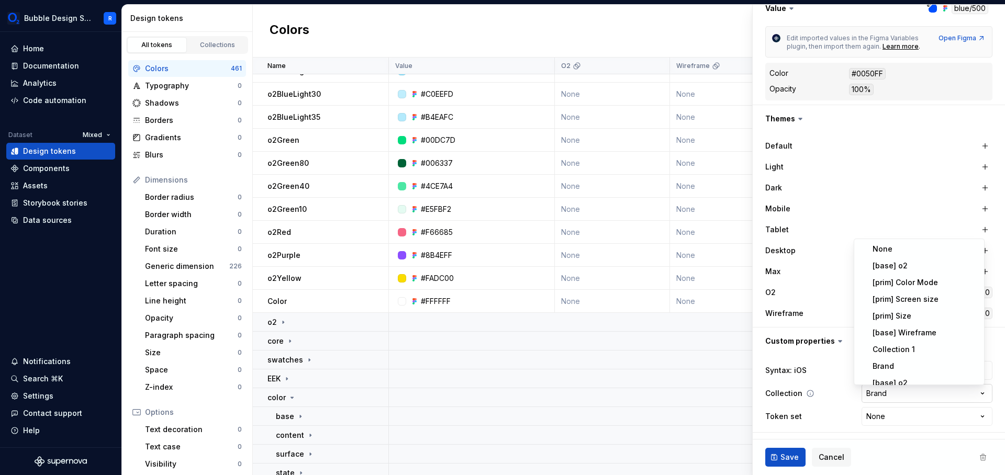
scroll to position [75, 0]
click at [990, 398] on html "Bubble Design System R Home Documentation Analytics Code automation Dataset Mix…" at bounding box center [502, 237] width 1005 height 475
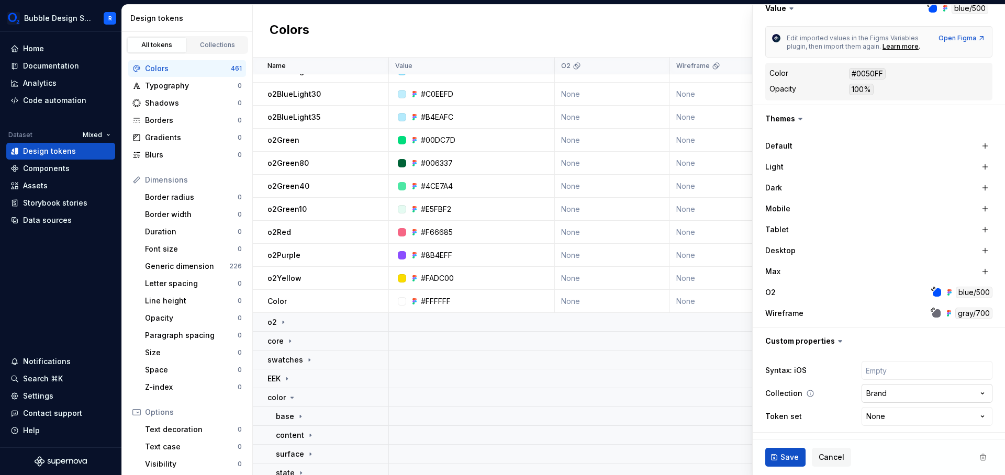
click at [976, 396] on html "Bubble Design System R Home Documentation Analytics Code automation Dataset Mix…" at bounding box center [502, 237] width 1005 height 475
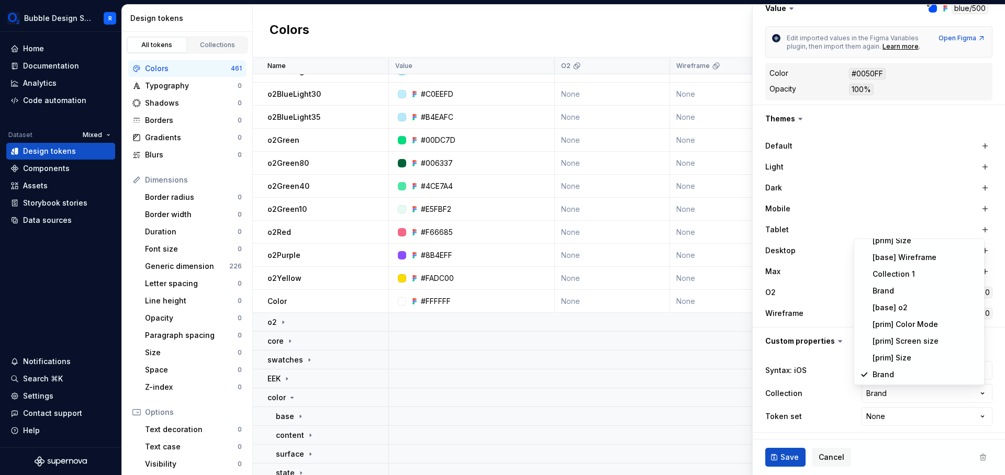
click at [992, 400] on html "Bubble Design System R Home Documentation Analytics Code automation Dataset Mix…" at bounding box center [502, 237] width 1005 height 475
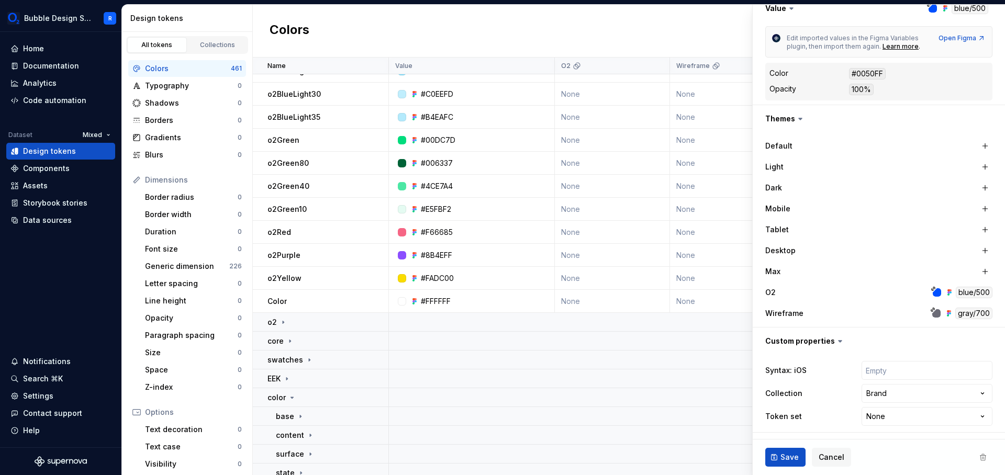
type textarea "*"
